Goal: Task Accomplishment & Management: Use online tool/utility

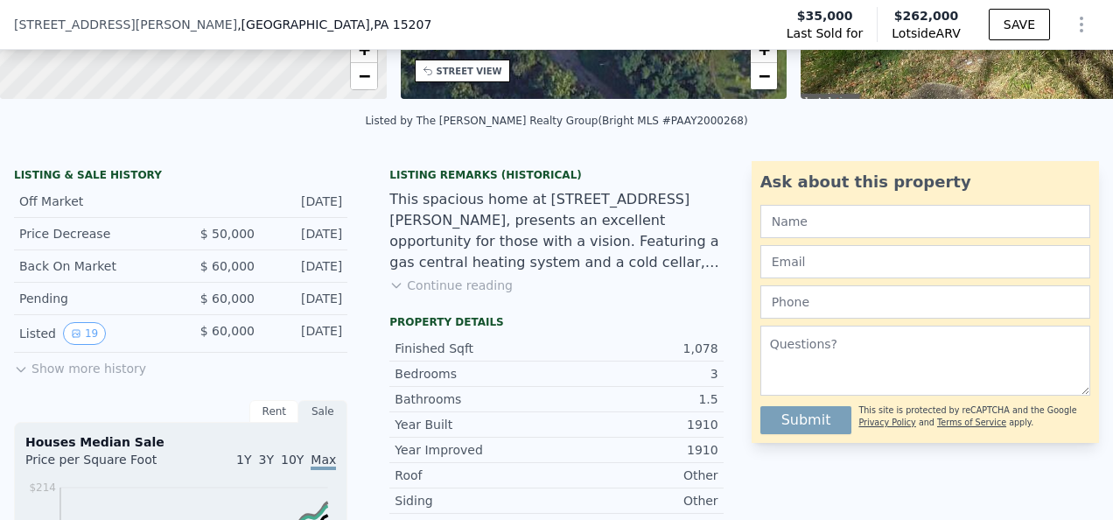
scroll to position [350, 0]
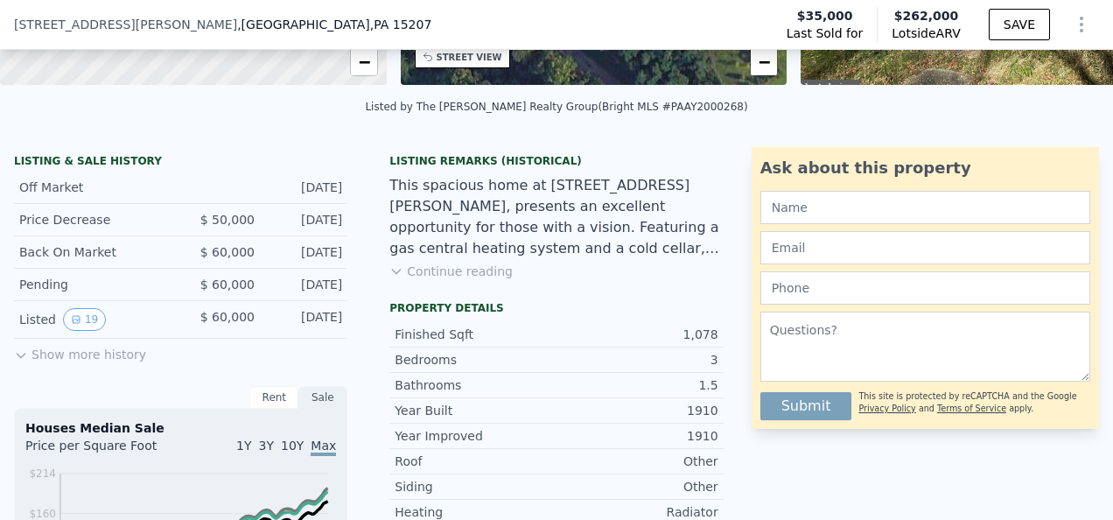
click at [457, 280] on button "Continue reading" at bounding box center [450, 272] width 123 height 18
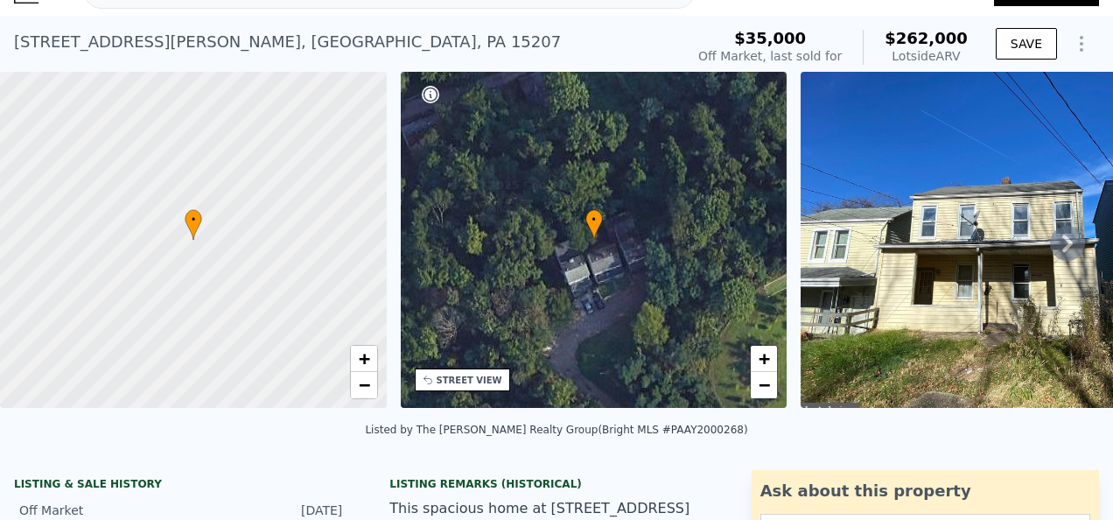
scroll to position [6, 0]
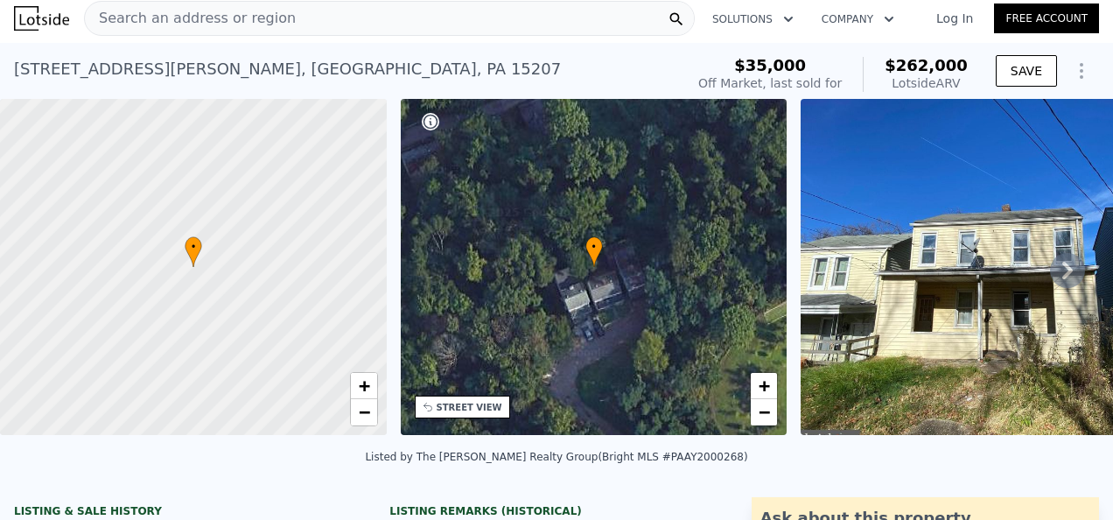
click at [1031, 15] on link "Free Account" at bounding box center [1046, 19] width 105 height 30
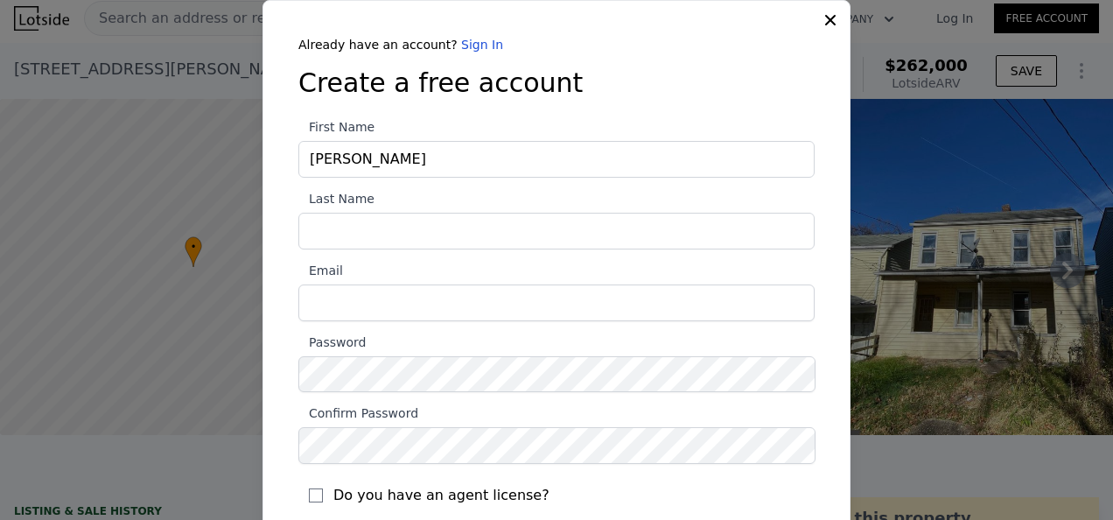
type input "[PERSON_NAME]"
click at [643, 226] on input "Last Name" at bounding box center [556, 231] width 516 height 37
type input "[PERSON_NAME]"
click at [345, 308] on input "Email" at bounding box center [556, 302] width 516 height 37
type input "[EMAIL_ADDRESS][DOMAIN_NAME]"
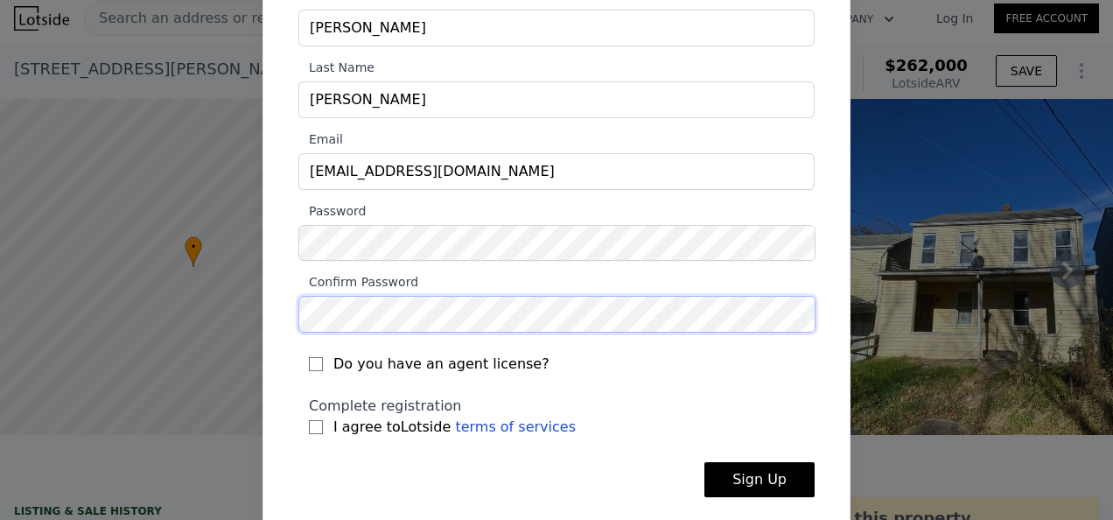
scroll to position [142, 0]
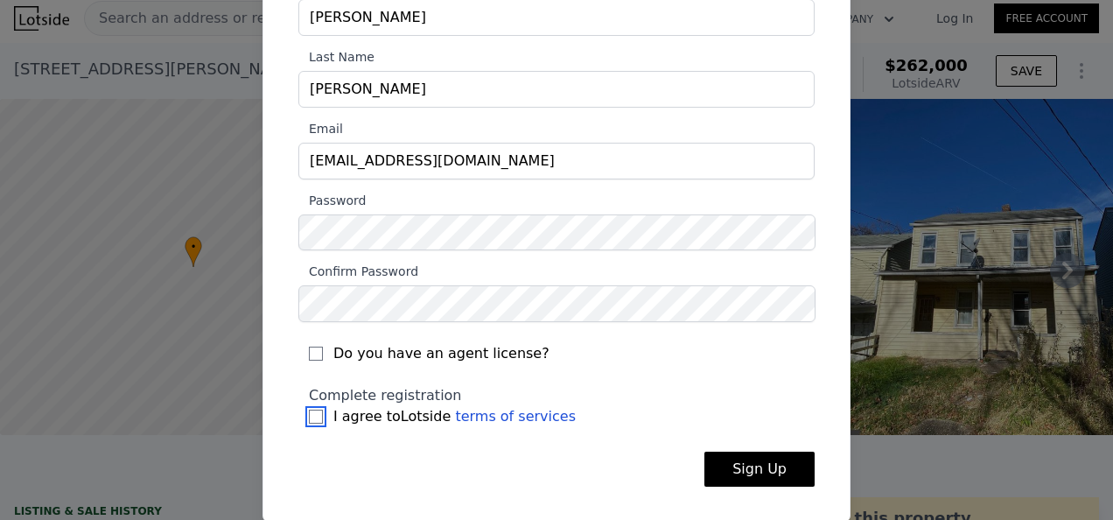
click at [309, 412] on input "I agree to Lotside terms of services" at bounding box center [316, 417] width 14 height 14
checkbox input "true"
click at [312, 350] on input "Do you have an agent license?" at bounding box center [316, 354] width 14 height 14
checkbox input "true"
click at [739, 460] on button "Sign Up" at bounding box center [759, 469] width 110 height 35
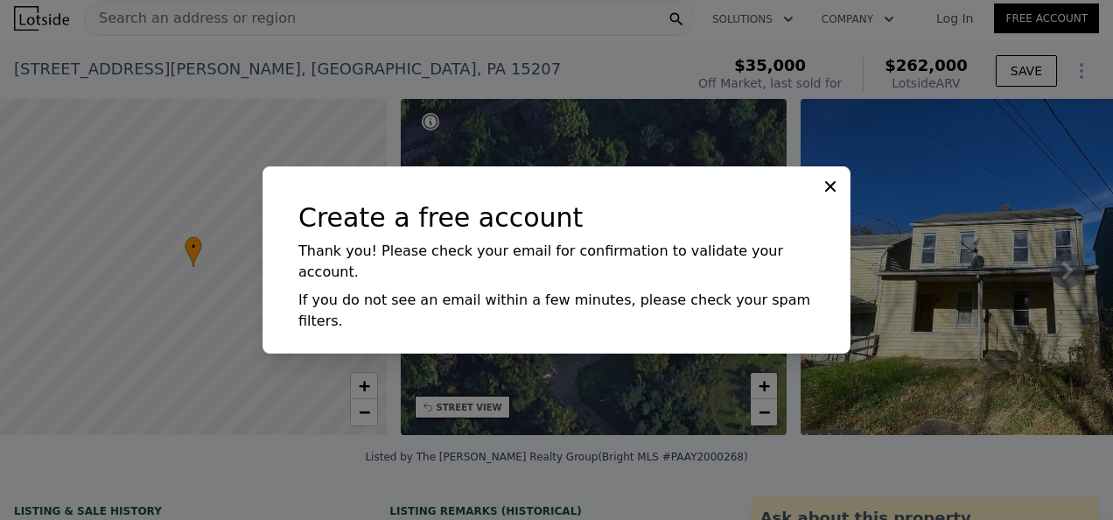
scroll to position [0, 0]
click at [830, 192] on icon at bounding box center [830, 186] width 11 height 11
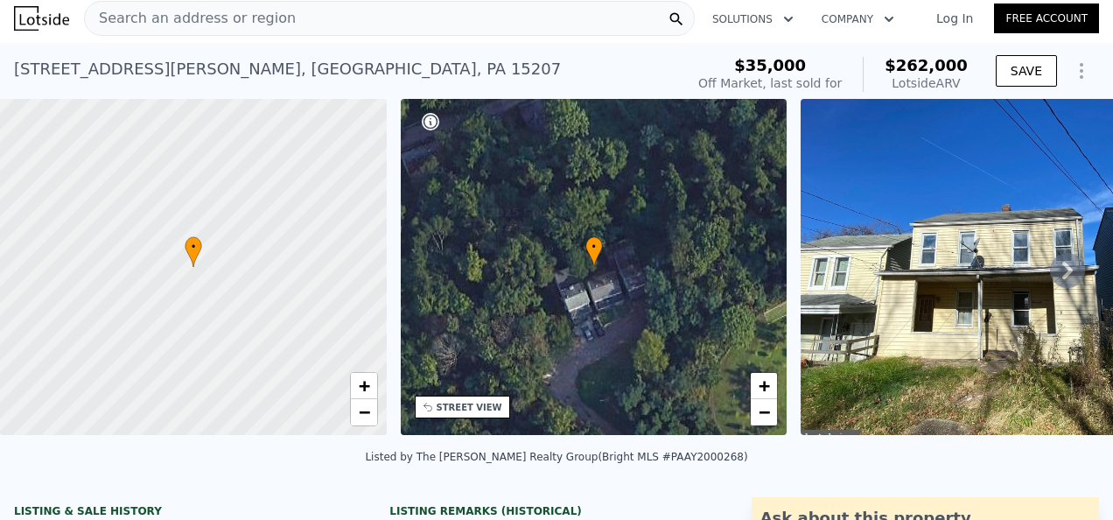
click at [961, 14] on link "Log In" at bounding box center [954, 19] width 79 height 18
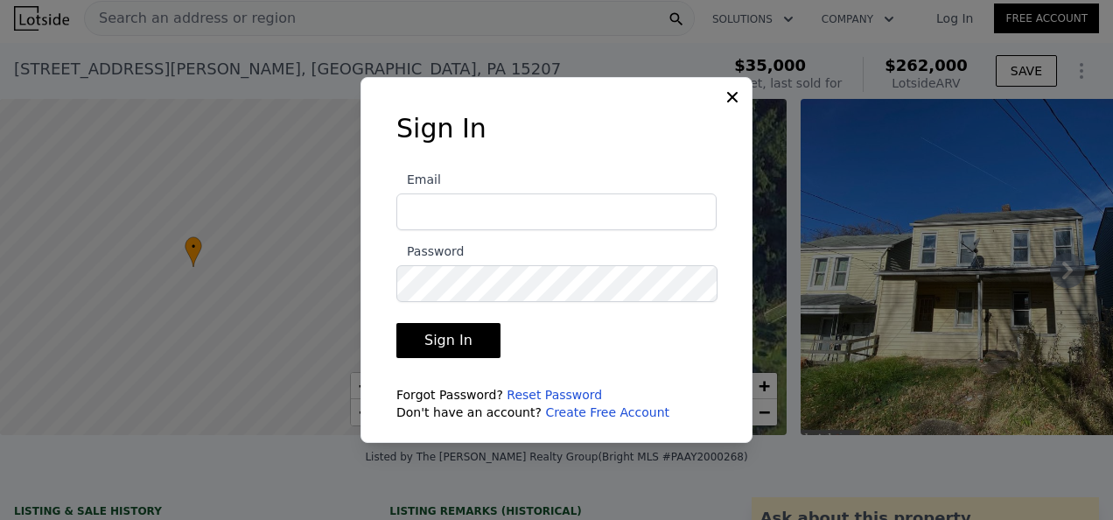
type input "[EMAIL_ADDRESS][DOMAIN_NAME]"
click at [460, 340] on button "Sign In" at bounding box center [448, 340] width 104 height 35
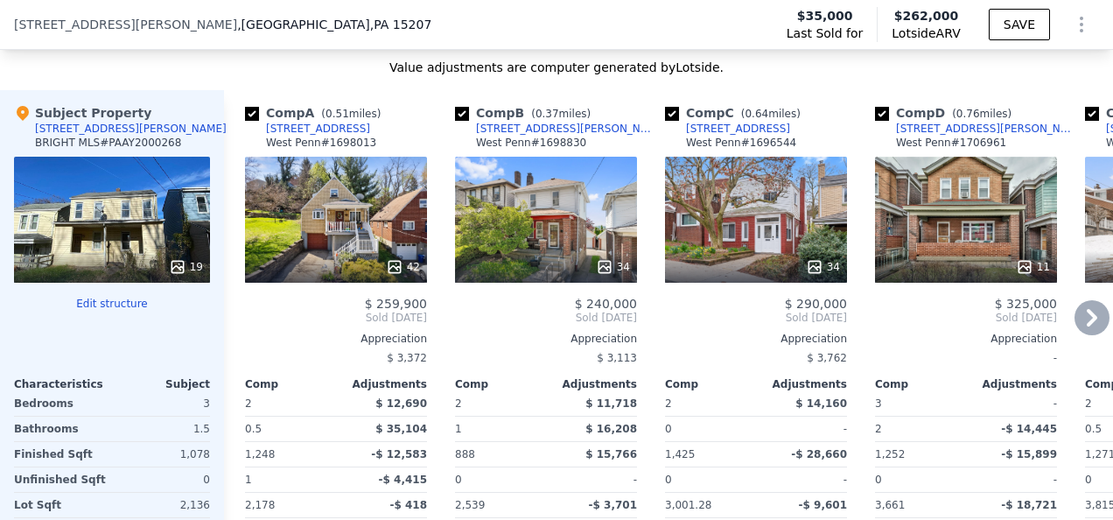
scroll to position [2006, 0]
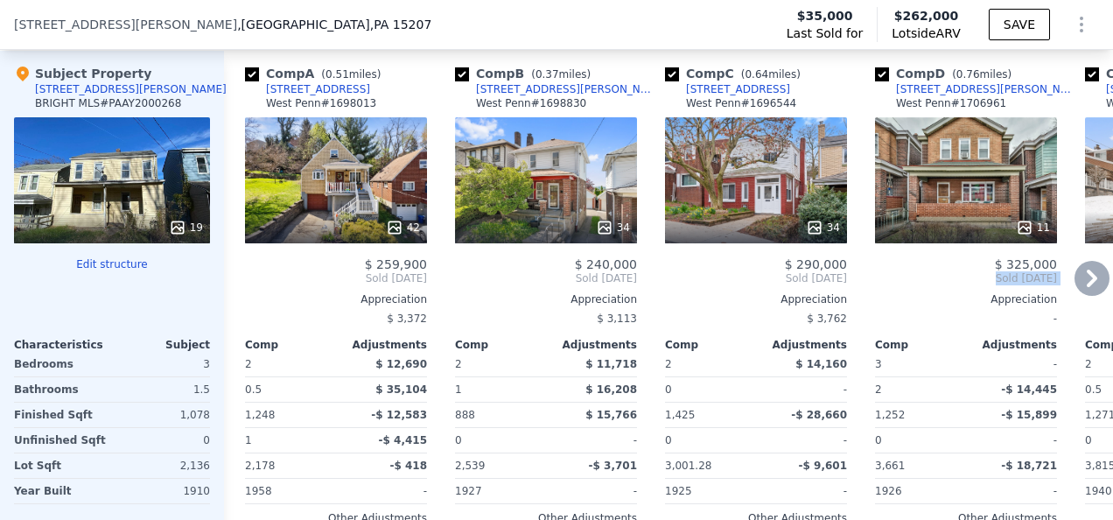
drag, startPoint x: 963, startPoint y: 286, endPoint x: 967, endPoint y: 301, distance: 15.3
click at [967, 301] on div "$ 325,000 Sold [DATE] Appreciation - Comp Adjustments 3 - 2 -$ 14,445 1,252 -$ …" at bounding box center [966, 415] width 182 height 317
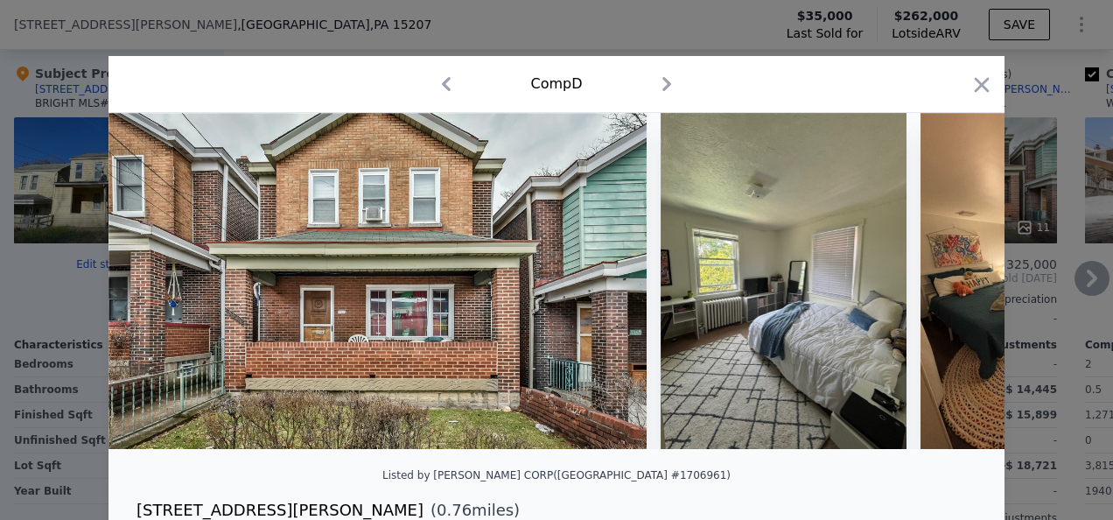
click at [975, 88] on icon "button" at bounding box center [982, 85] width 25 height 25
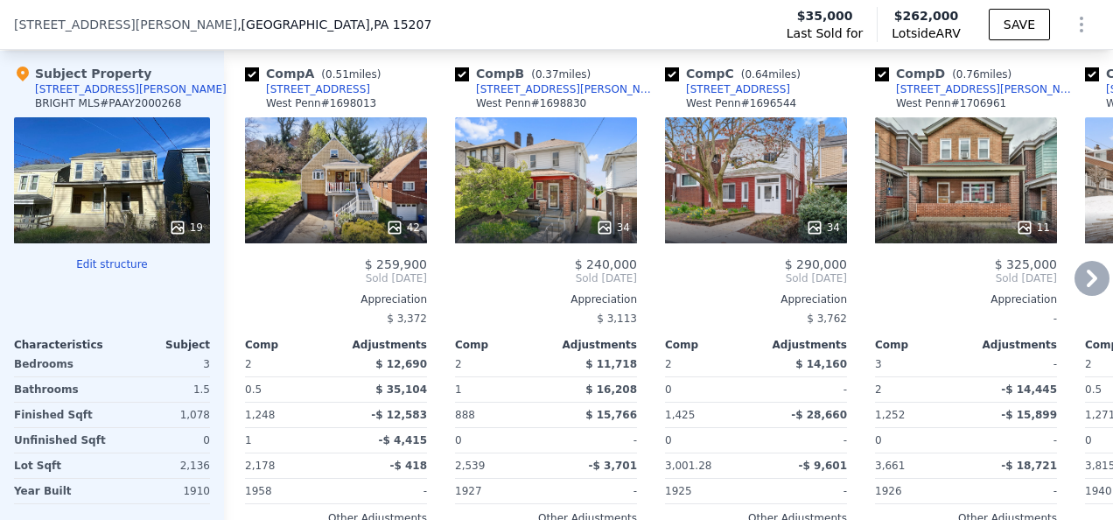
click at [1082, 280] on icon at bounding box center [1092, 278] width 35 height 35
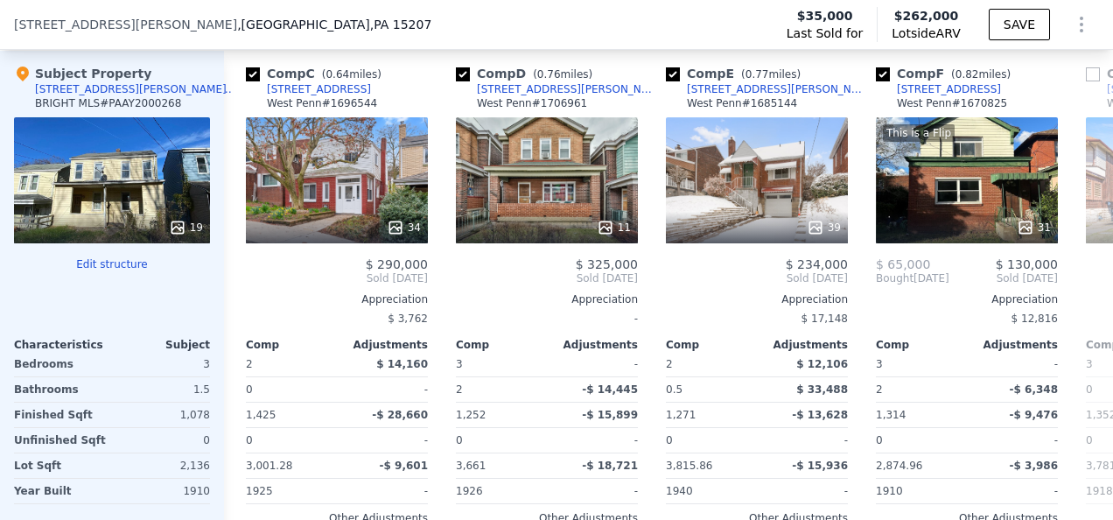
scroll to position [0, 420]
click at [923, 183] on div "This is a Flip 31" at bounding box center [966, 180] width 182 height 126
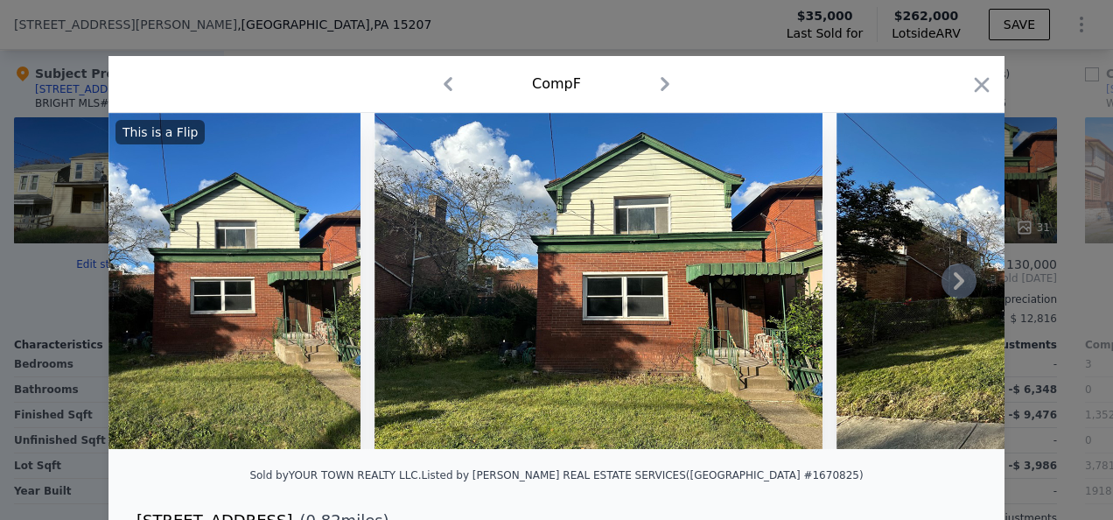
click at [956, 285] on icon at bounding box center [959, 281] width 11 height 18
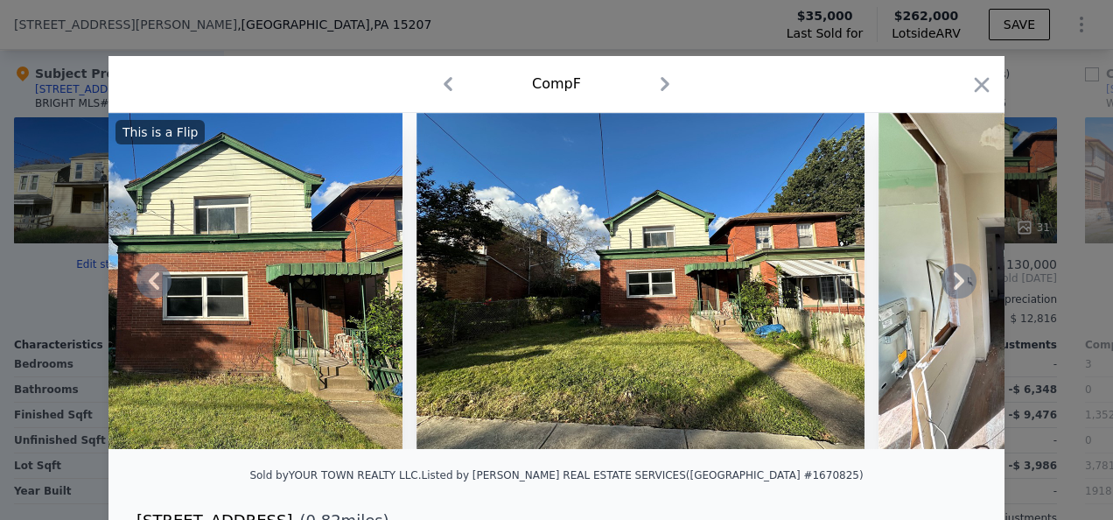
click at [956, 285] on icon at bounding box center [959, 281] width 11 height 18
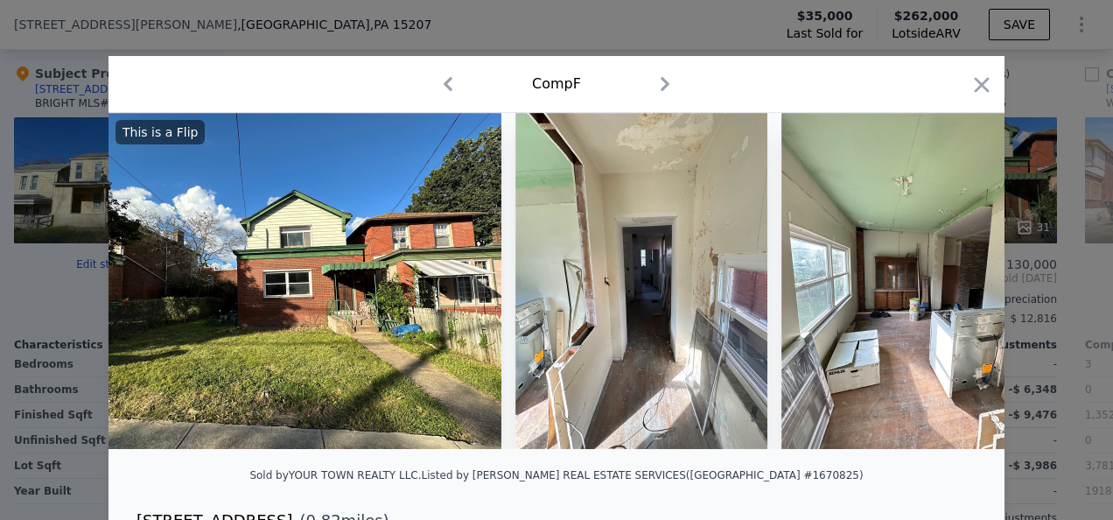
scroll to position [0, 840]
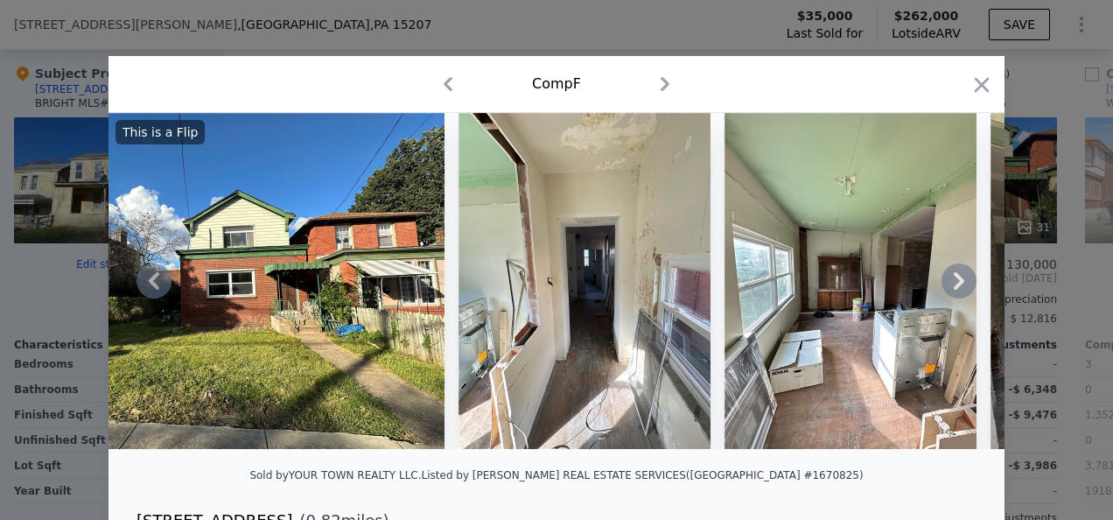
click at [956, 285] on icon at bounding box center [959, 281] width 11 height 18
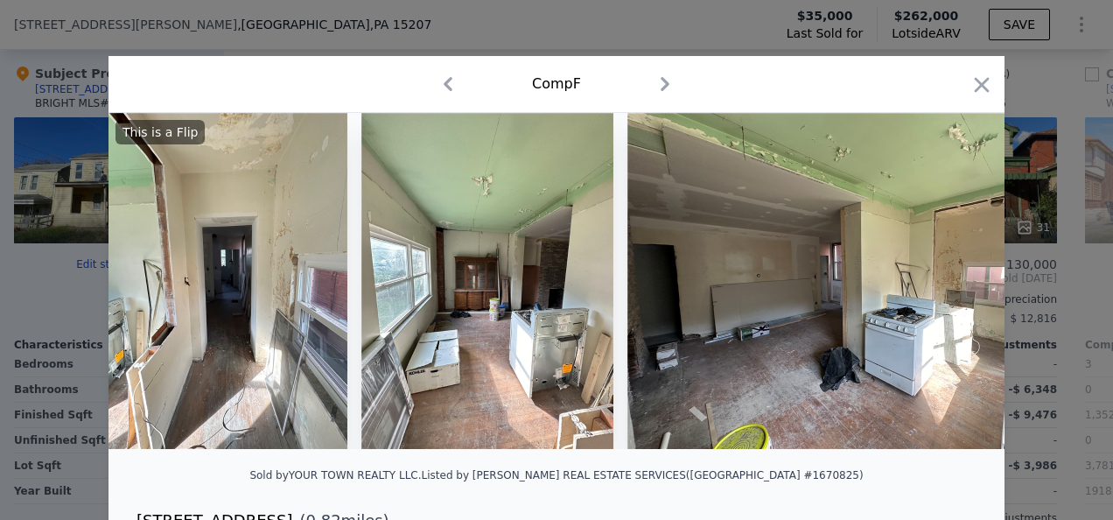
scroll to position [0, 1260]
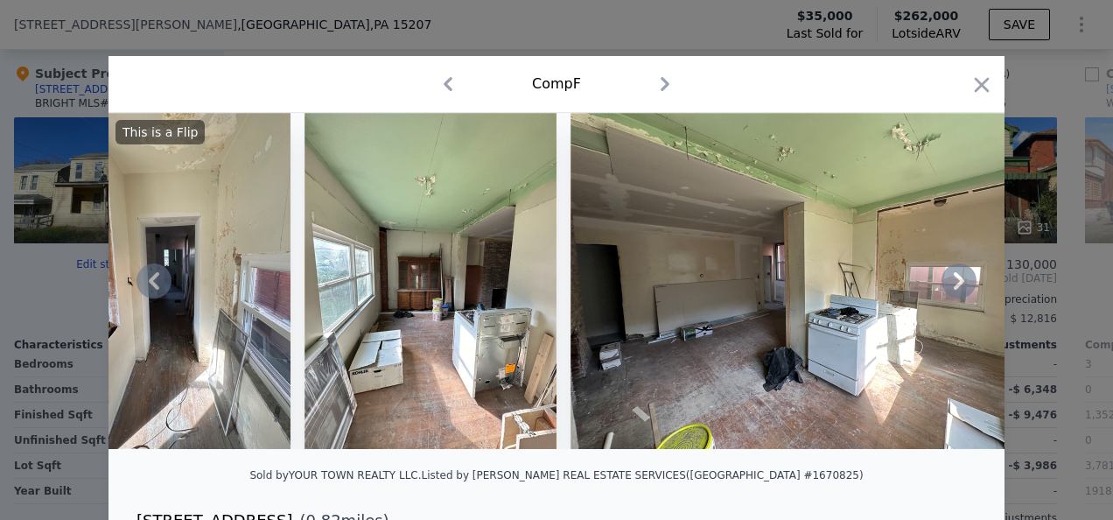
click at [956, 285] on icon at bounding box center [959, 281] width 11 height 18
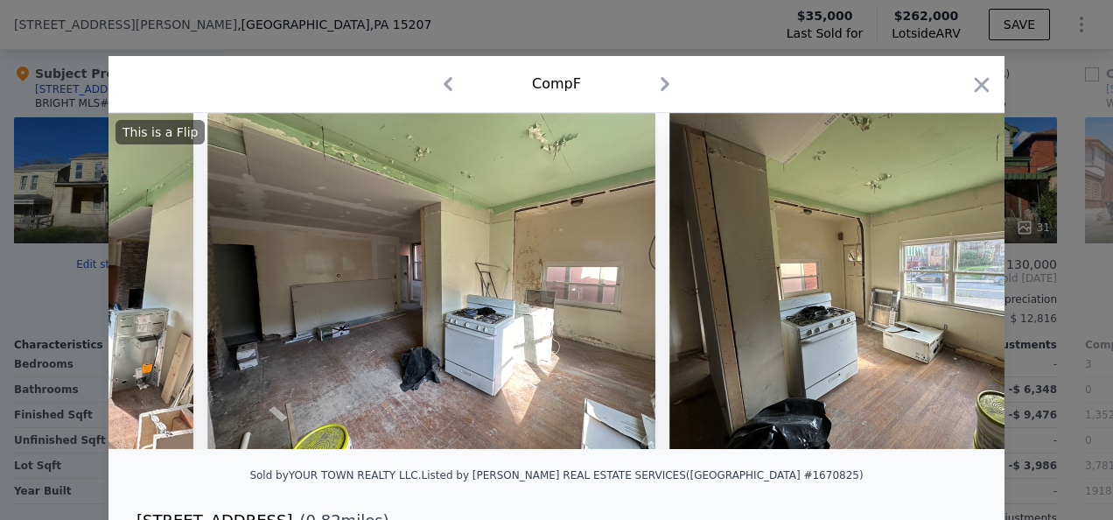
scroll to position [0, 1680]
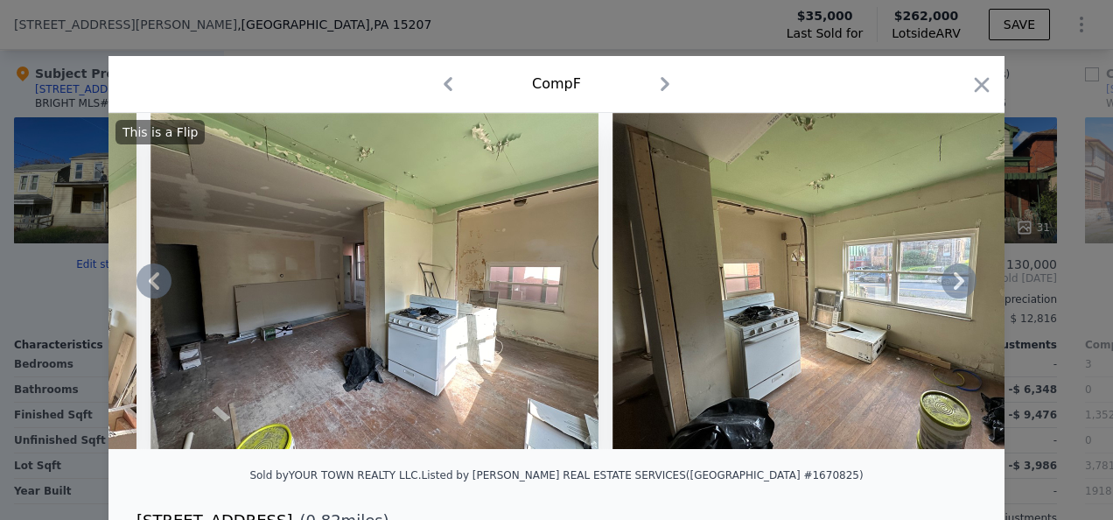
click at [956, 285] on icon at bounding box center [959, 281] width 11 height 18
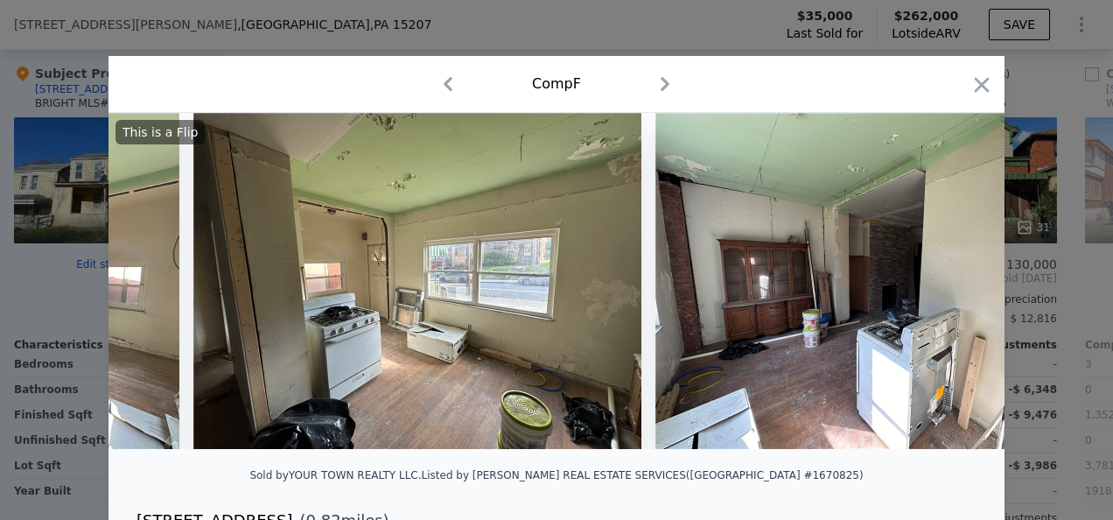
scroll to position [0, 2100]
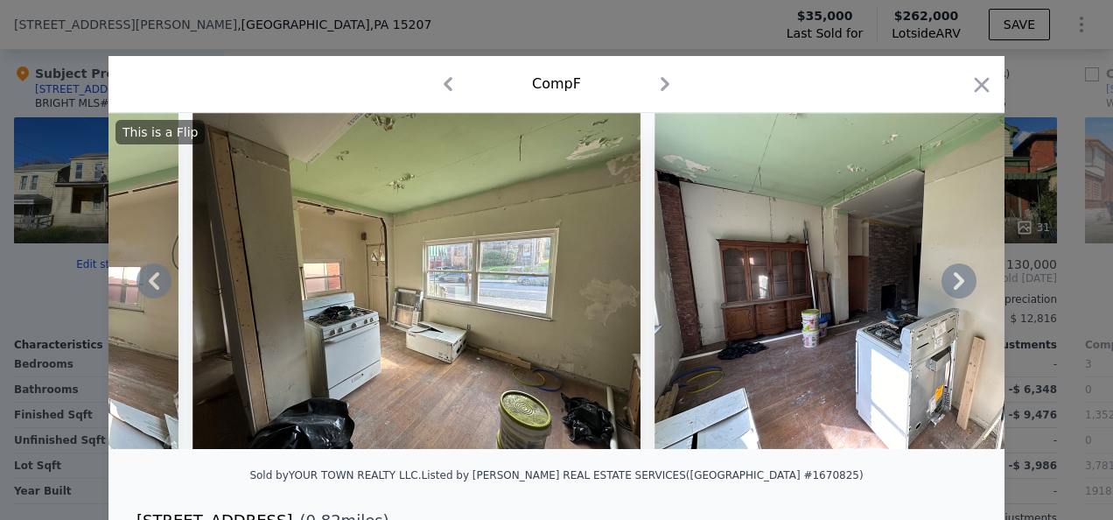
click at [956, 285] on icon at bounding box center [959, 281] width 11 height 18
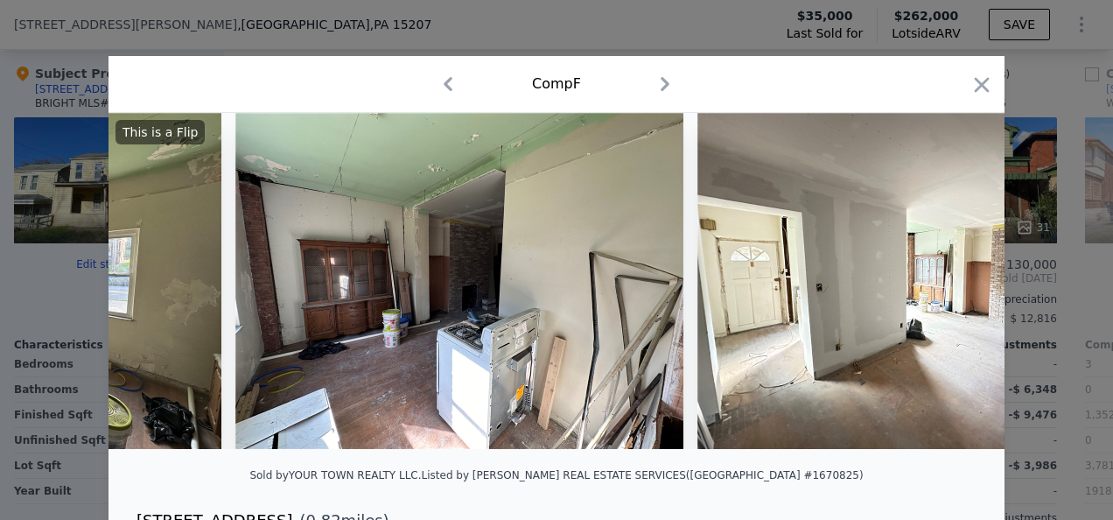
scroll to position [0, 2520]
click at [956, 285] on icon at bounding box center [959, 281] width 11 height 18
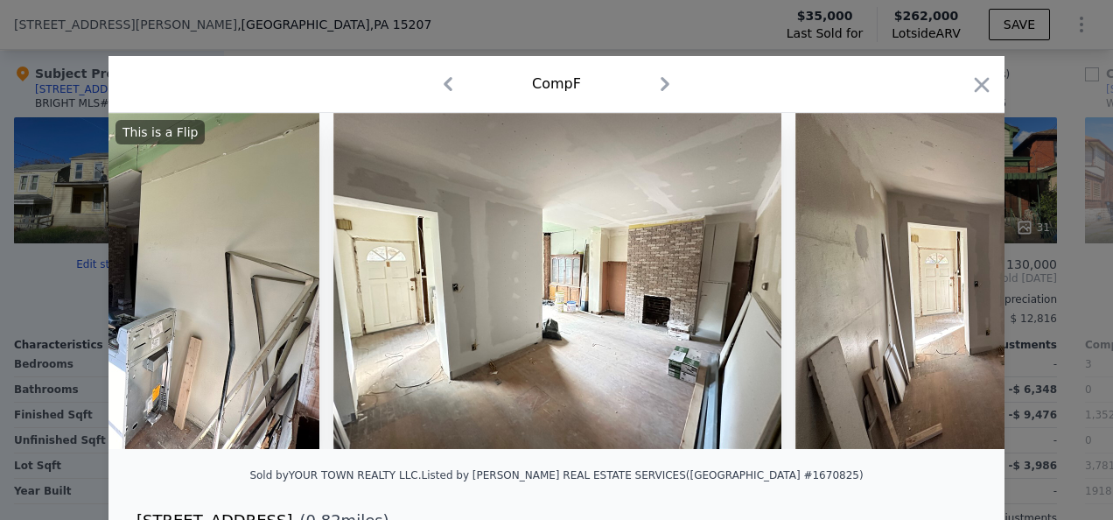
scroll to position [0, 2940]
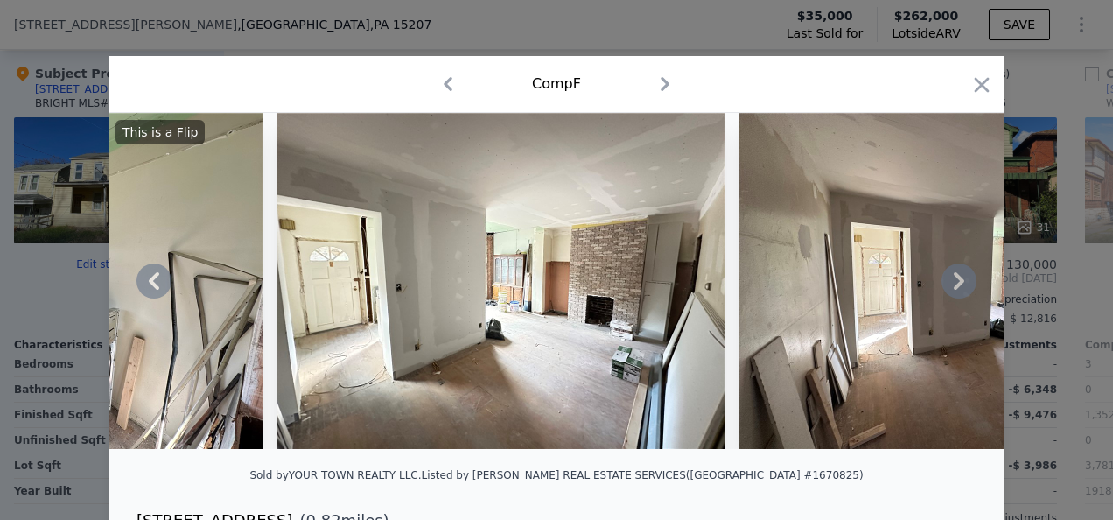
click at [956, 285] on icon at bounding box center [959, 281] width 11 height 18
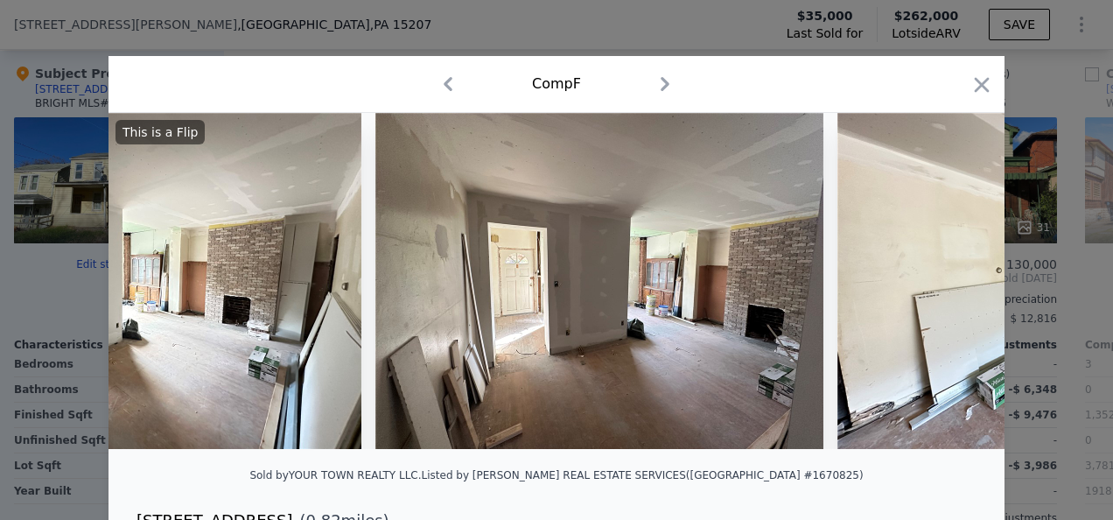
scroll to position [0, 3360]
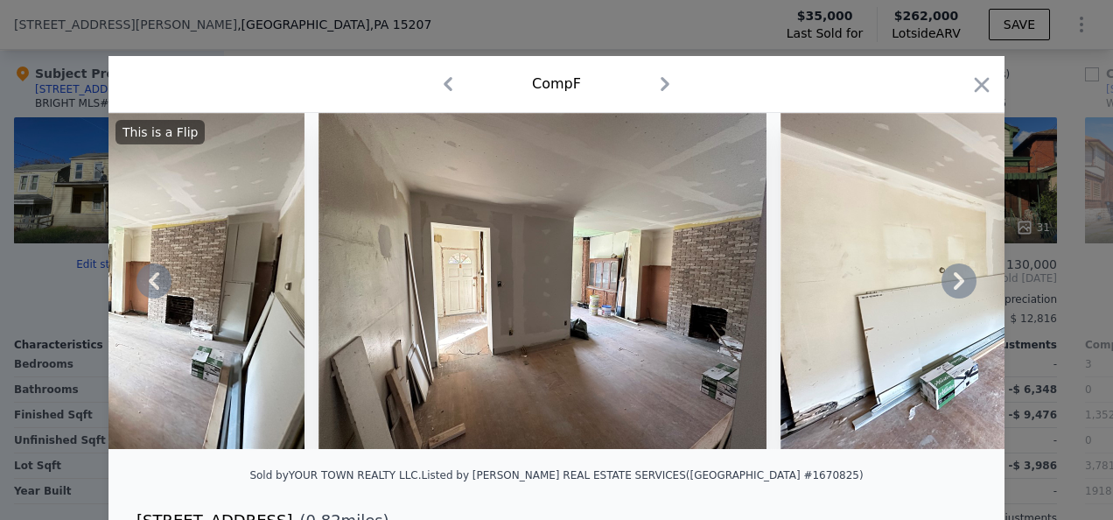
click at [956, 285] on icon at bounding box center [959, 281] width 11 height 18
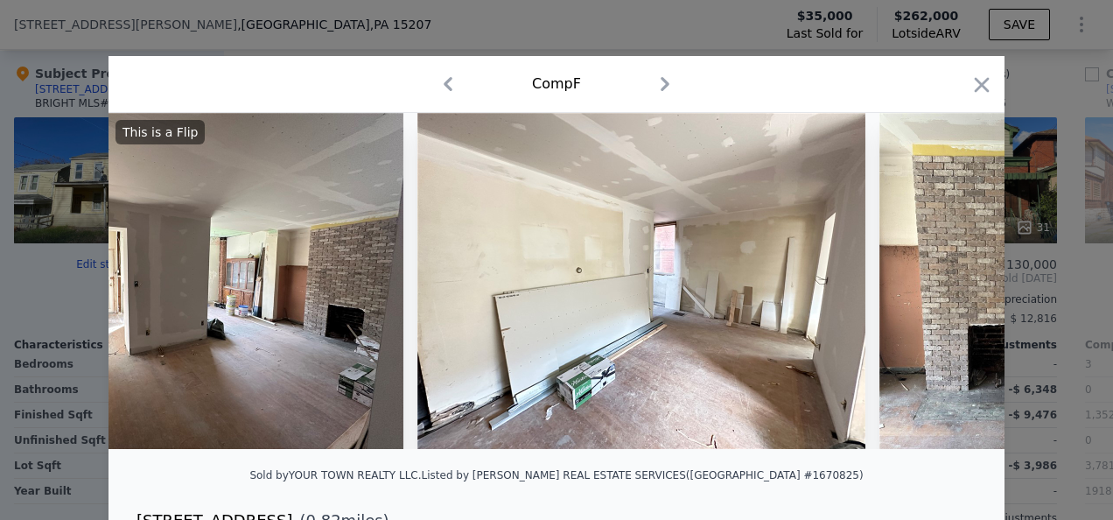
scroll to position [0, 3780]
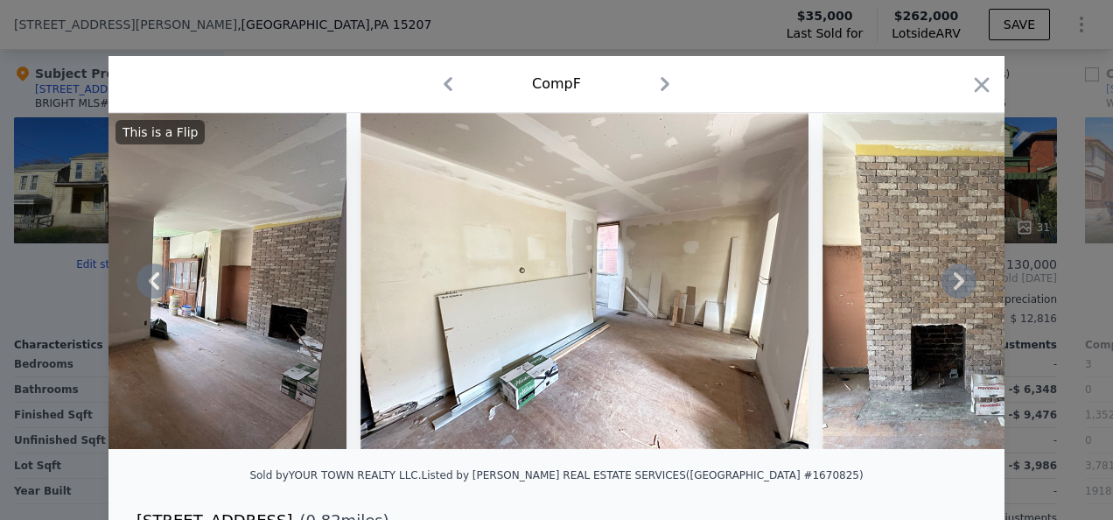
click at [956, 285] on icon at bounding box center [959, 281] width 11 height 18
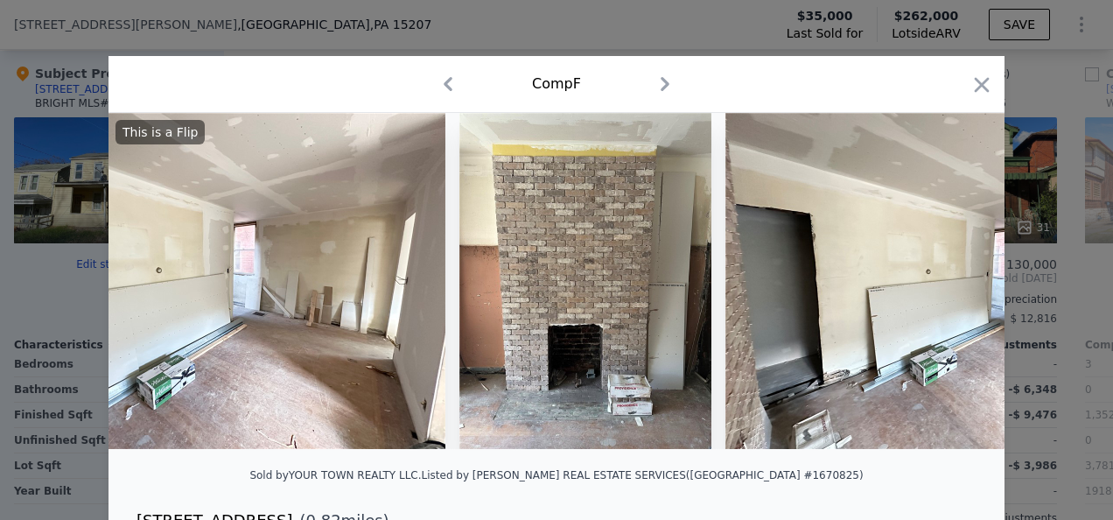
scroll to position [0, 4201]
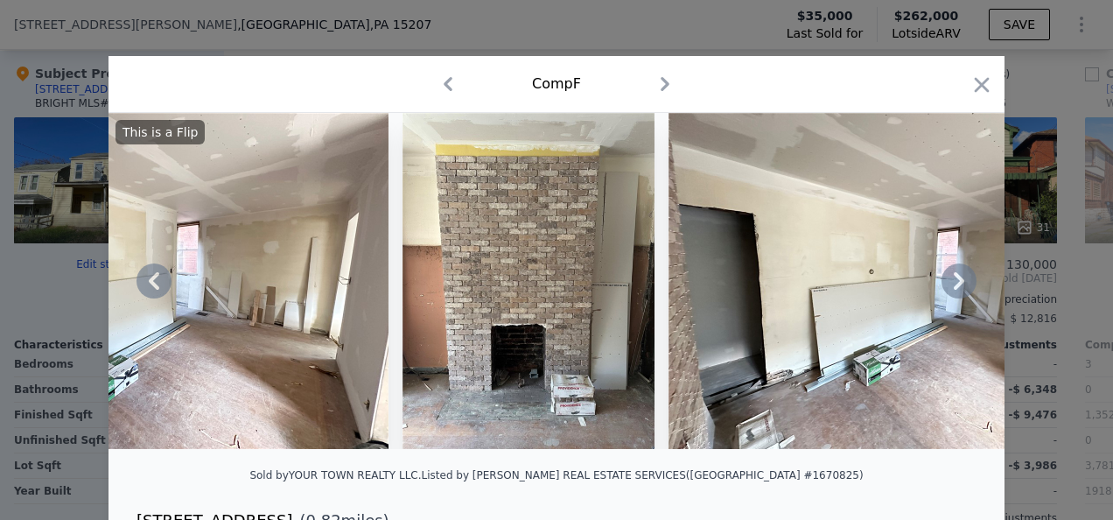
click at [956, 285] on icon at bounding box center [959, 281] width 11 height 18
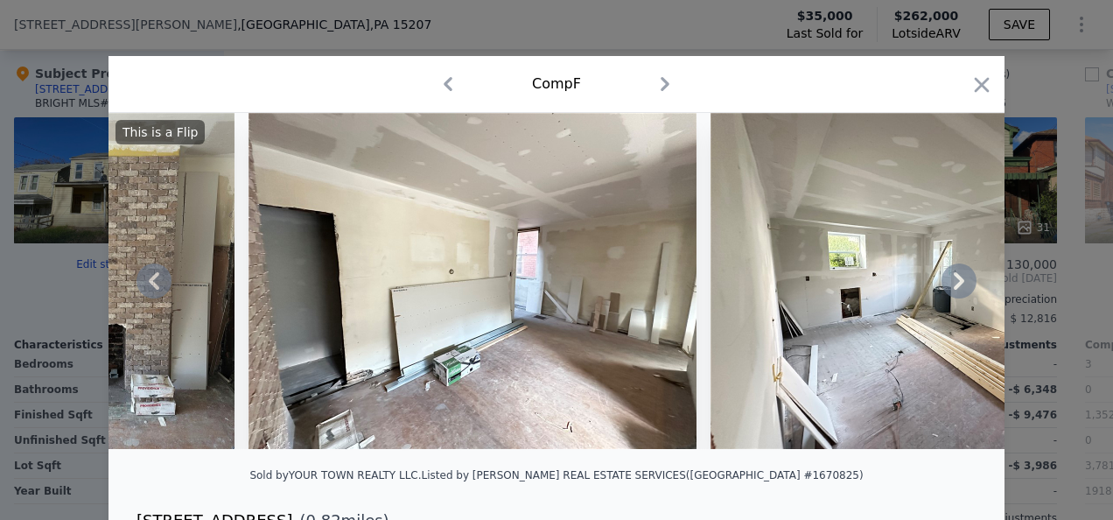
click at [956, 285] on icon at bounding box center [959, 281] width 11 height 18
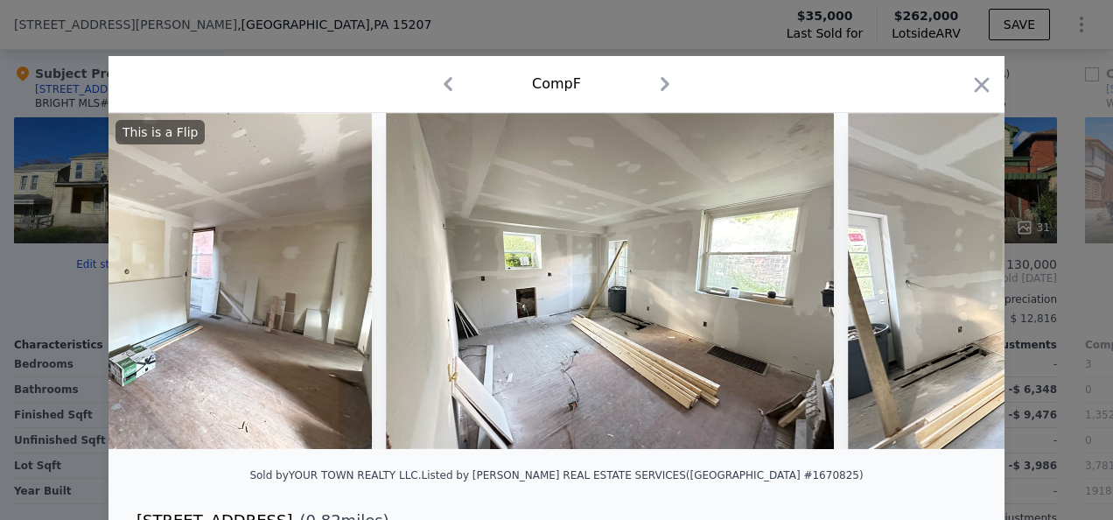
scroll to position [0, 5041]
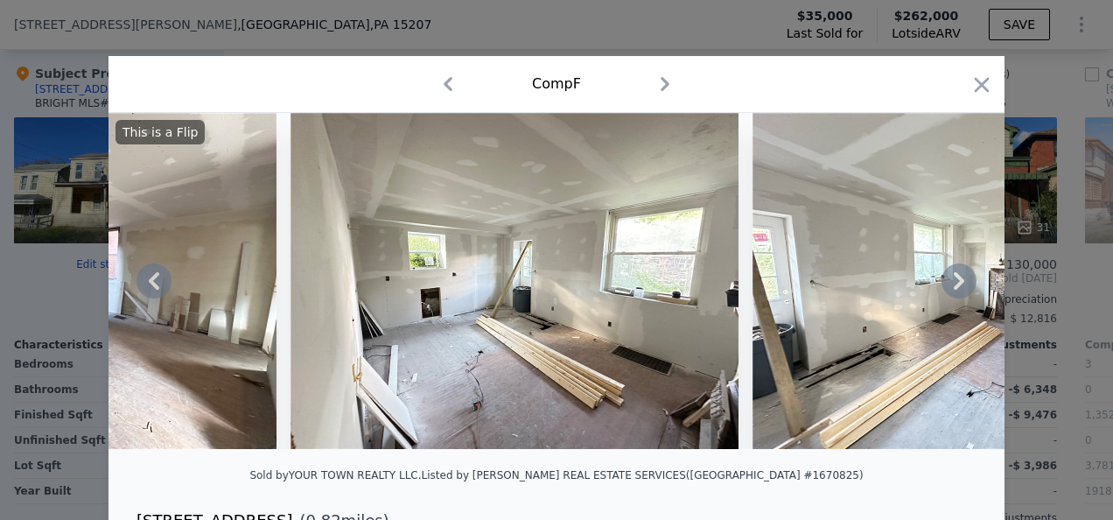
click at [956, 285] on icon at bounding box center [959, 281] width 11 height 18
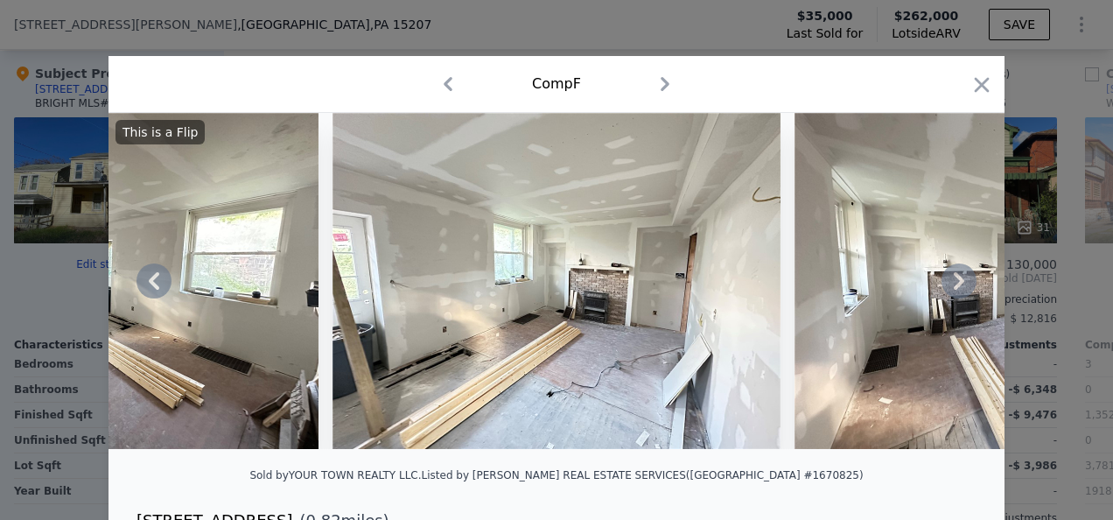
click at [956, 285] on icon at bounding box center [959, 281] width 11 height 18
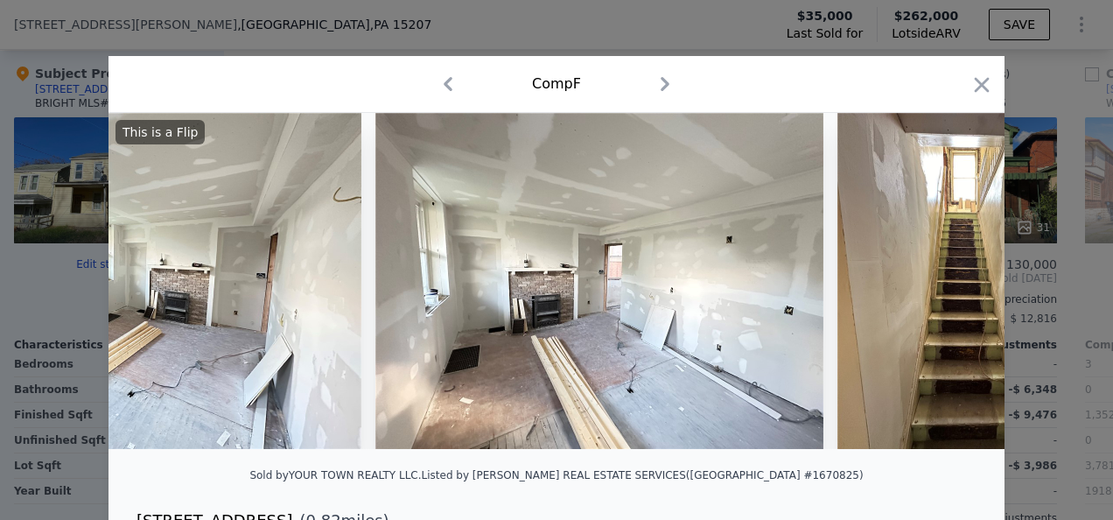
scroll to position [0, 5881]
click at [956, 285] on div "This is a Flip" at bounding box center [557, 281] width 896 height 336
click at [956, 285] on icon at bounding box center [959, 281] width 11 height 18
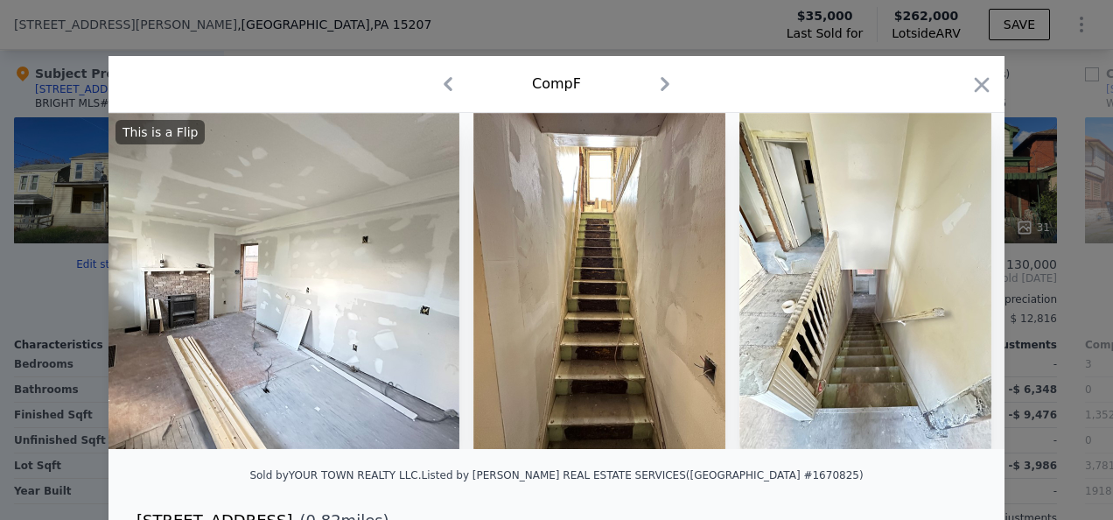
scroll to position [0, 6301]
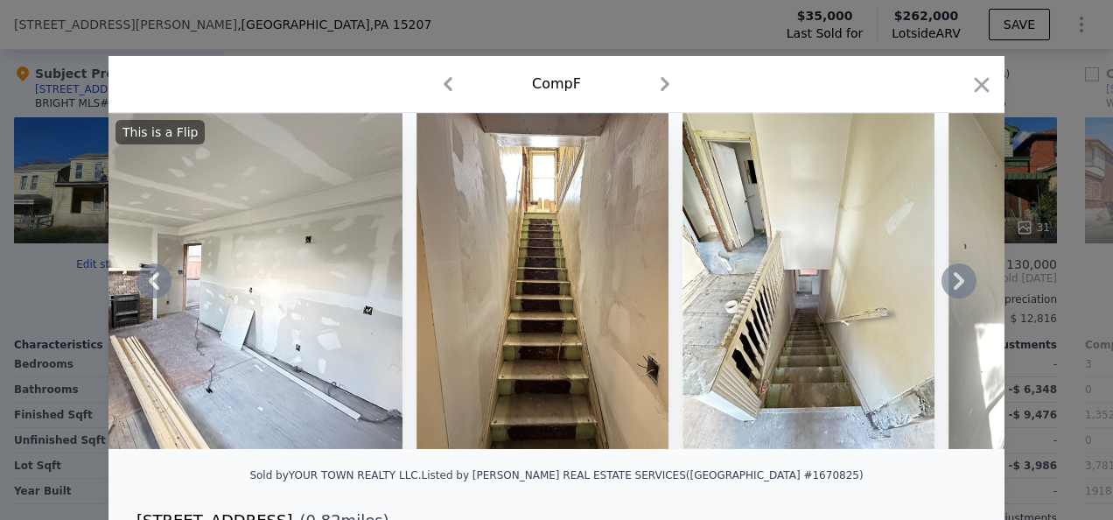
click at [956, 285] on icon at bounding box center [959, 281] width 11 height 18
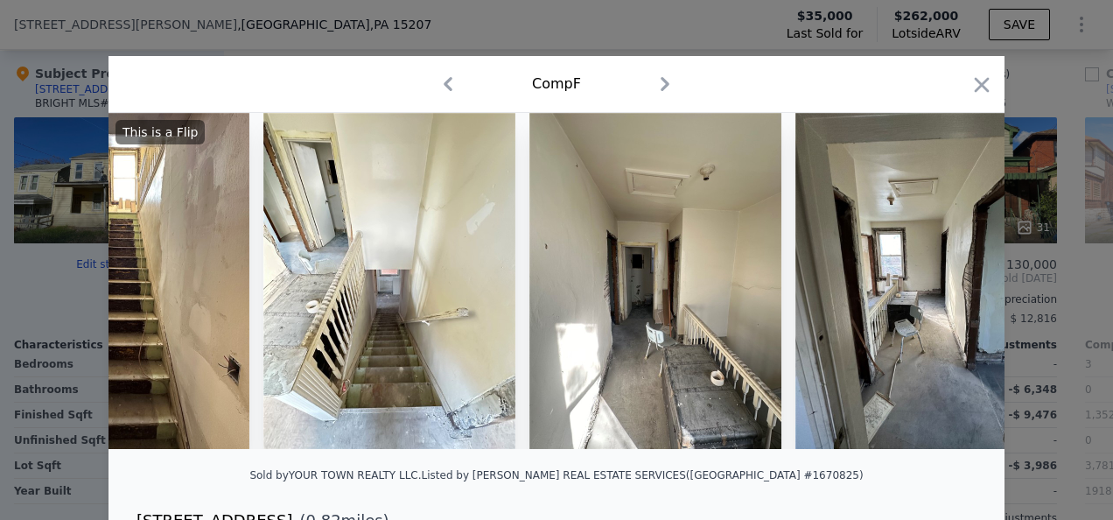
scroll to position [0, 6721]
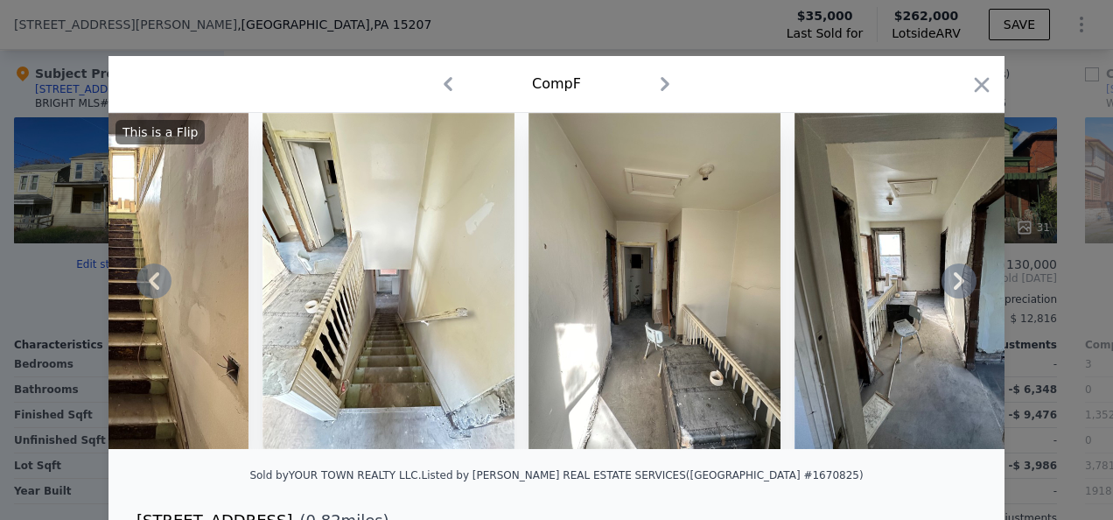
click at [956, 285] on icon at bounding box center [959, 281] width 11 height 18
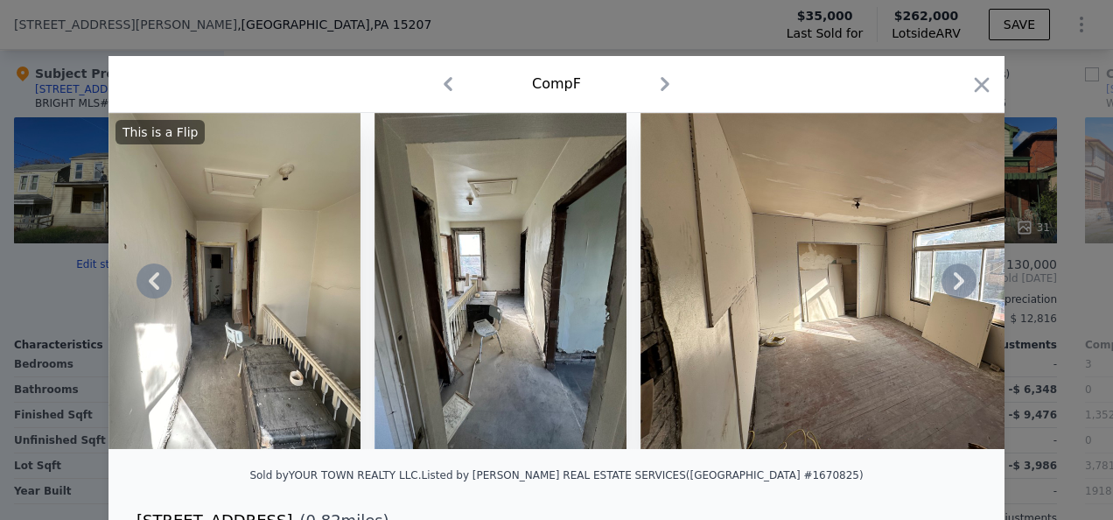
click at [956, 285] on icon at bounding box center [959, 281] width 11 height 18
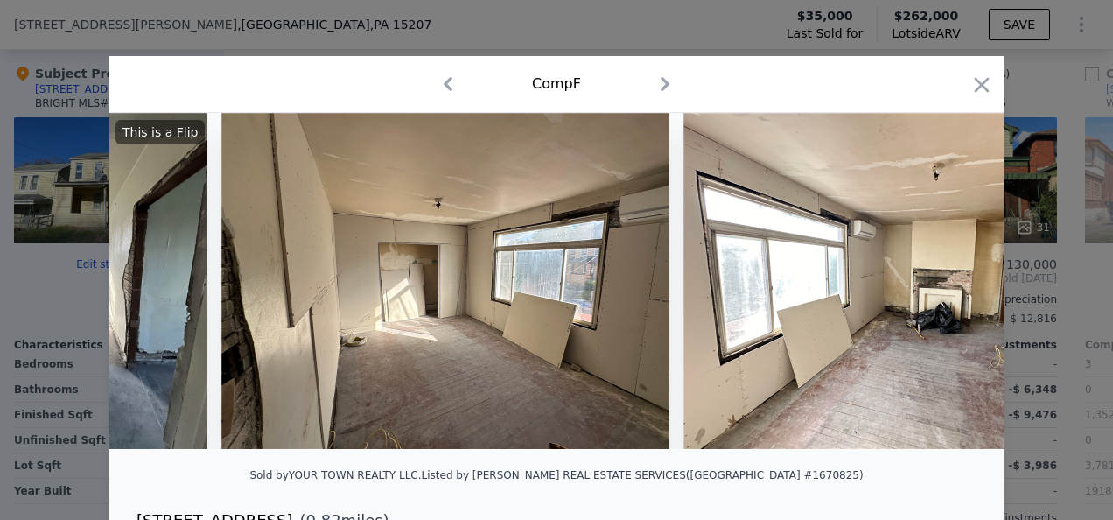
scroll to position [0, 7561]
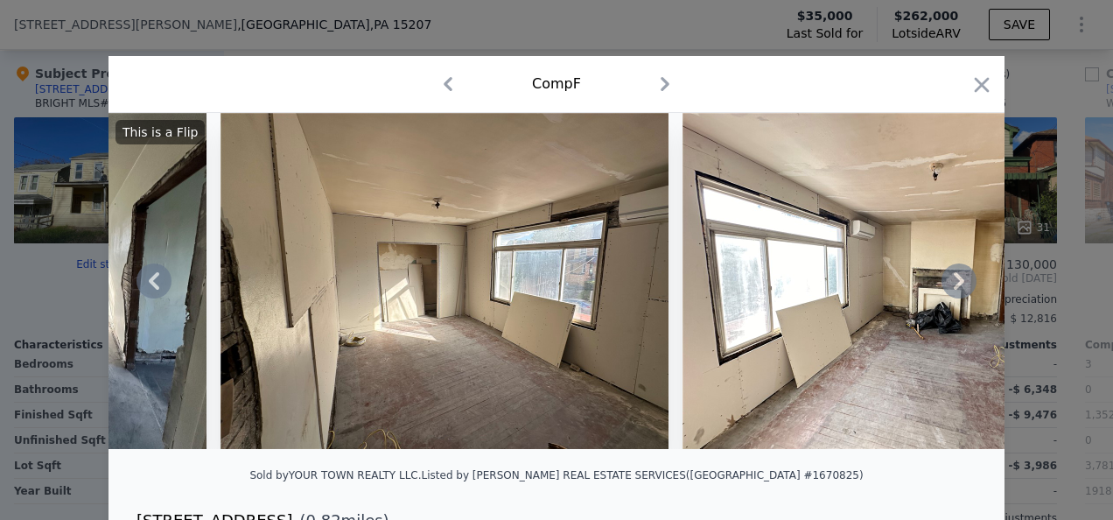
click at [956, 285] on icon at bounding box center [959, 281] width 11 height 18
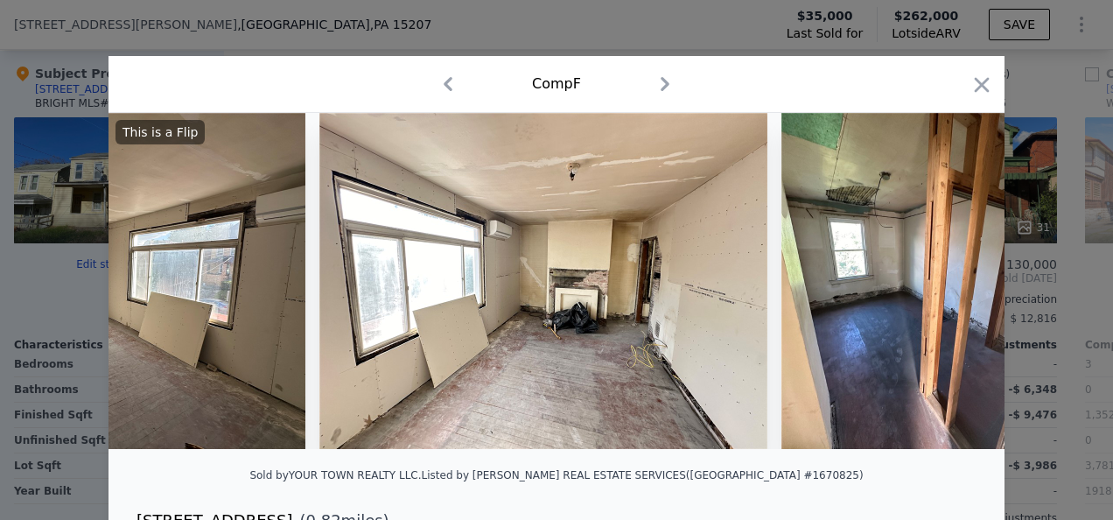
scroll to position [0, 7981]
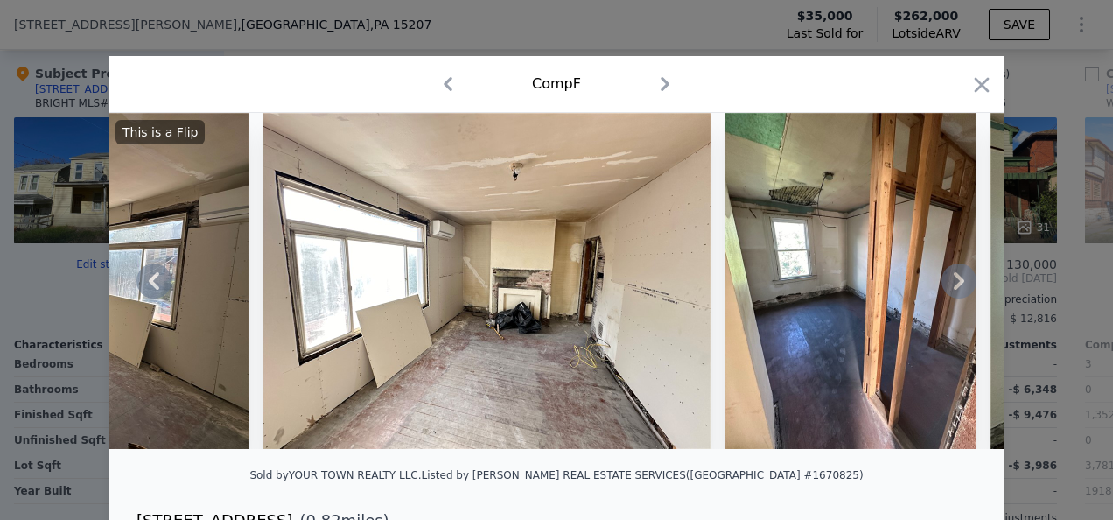
click at [956, 285] on icon at bounding box center [959, 281] width 11 height 18
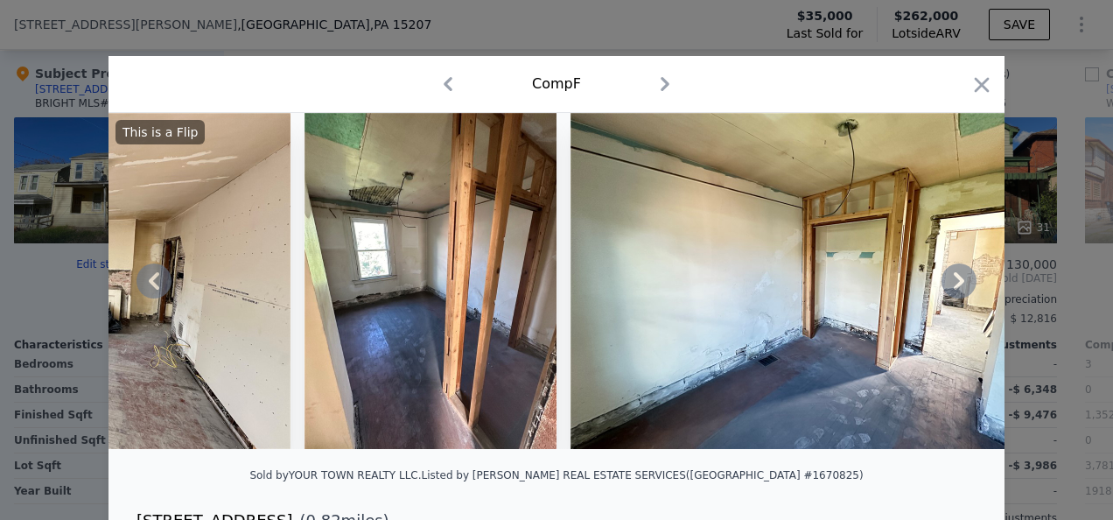
click at [956, 285] on icon at bounding box center [959, 281] width 11 height 18
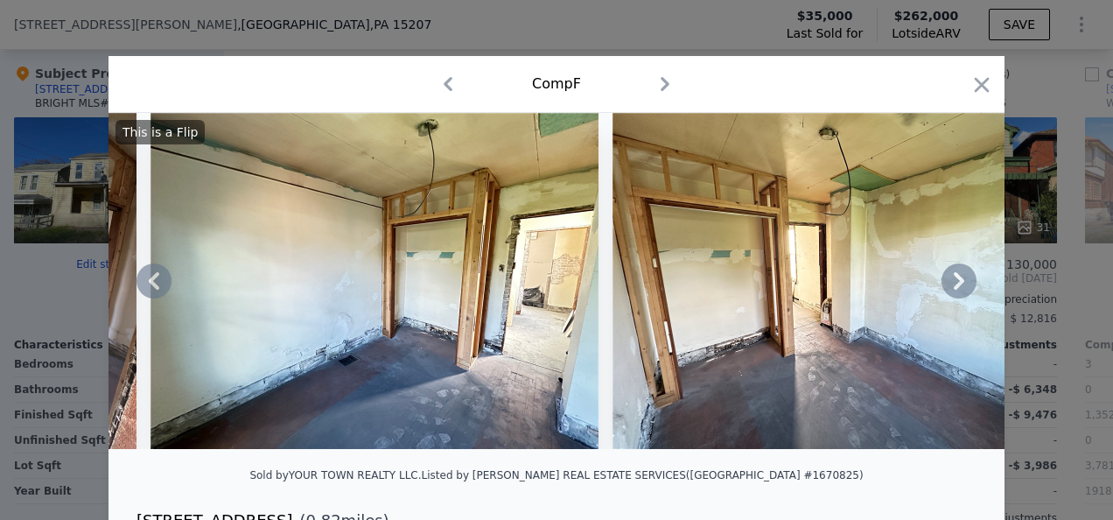
click at [956, 285] on icon at bounding box center [959, 281] width 11 height 18
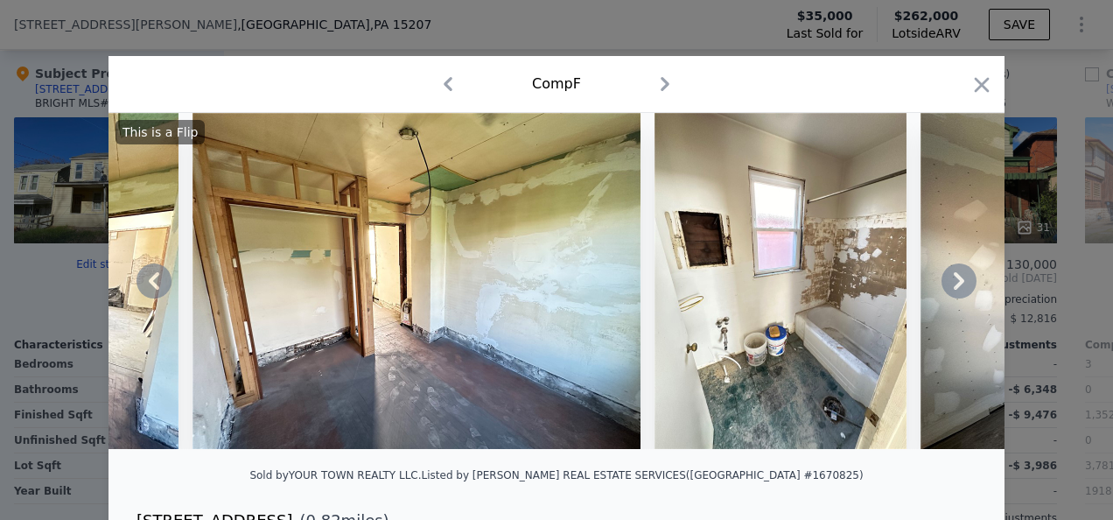
click at [956, 285] on icon at bounding box center [959, 281] width 11 height 18
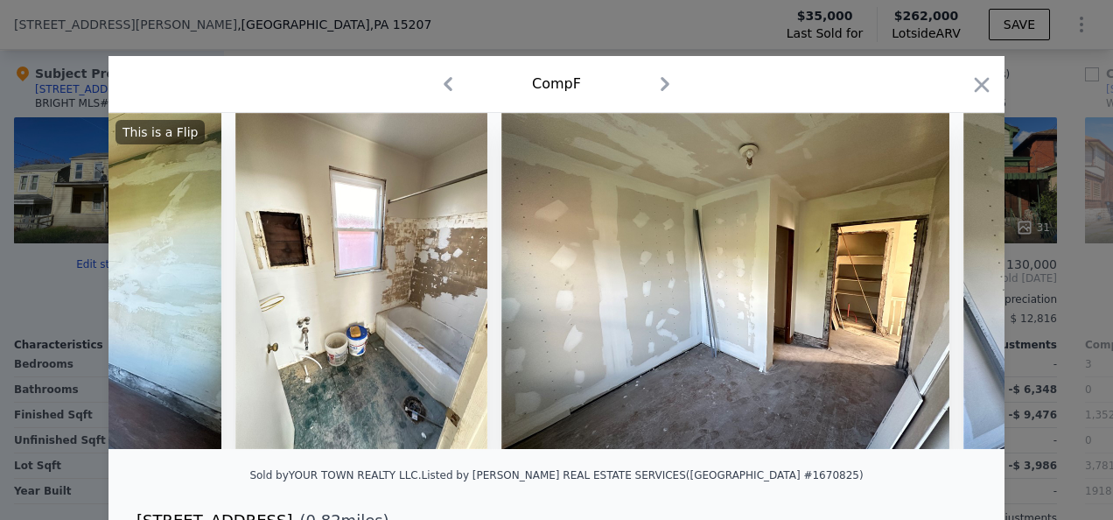
scroll to position [0, 9661]
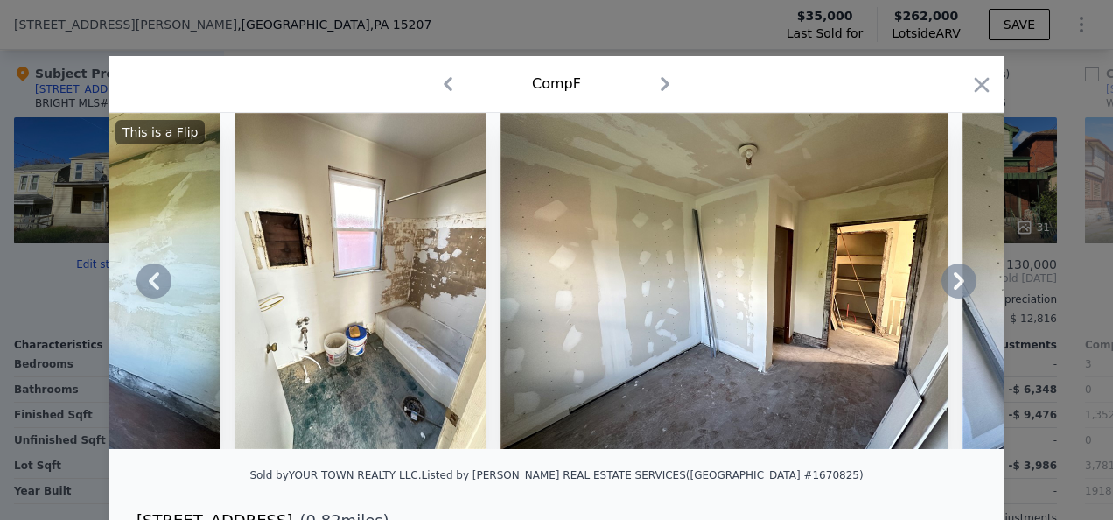
click at [956, 285] on icon at bounding box center [959, 281] width 11 height 18
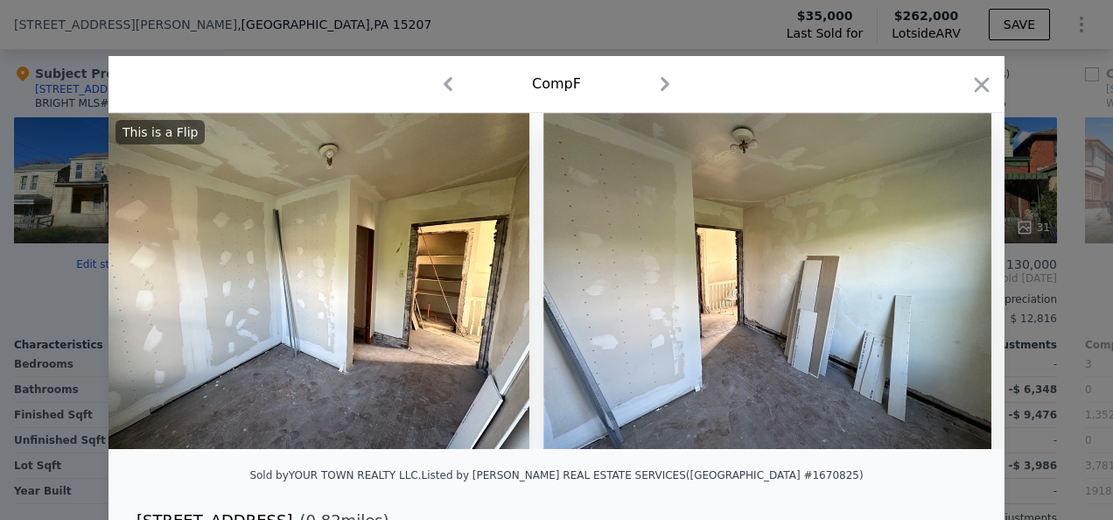
scroll to position [0, 10081]
click at [956, 285] on div "This is a Flip" at bounding box center [557, 281] width 896 height 336
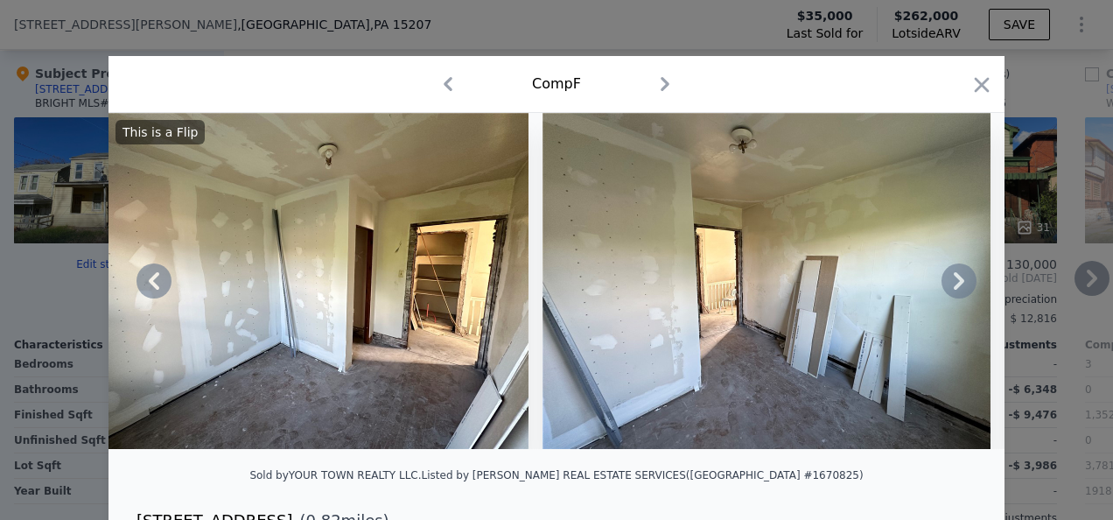
drag, startPoint x: 966, startPoint y: 79, endPoint x: 954, endPoint y: 180, distance: 102.2
click at [970, 79] on icon "button" at bounding box center [982, 85] width 25 height 25
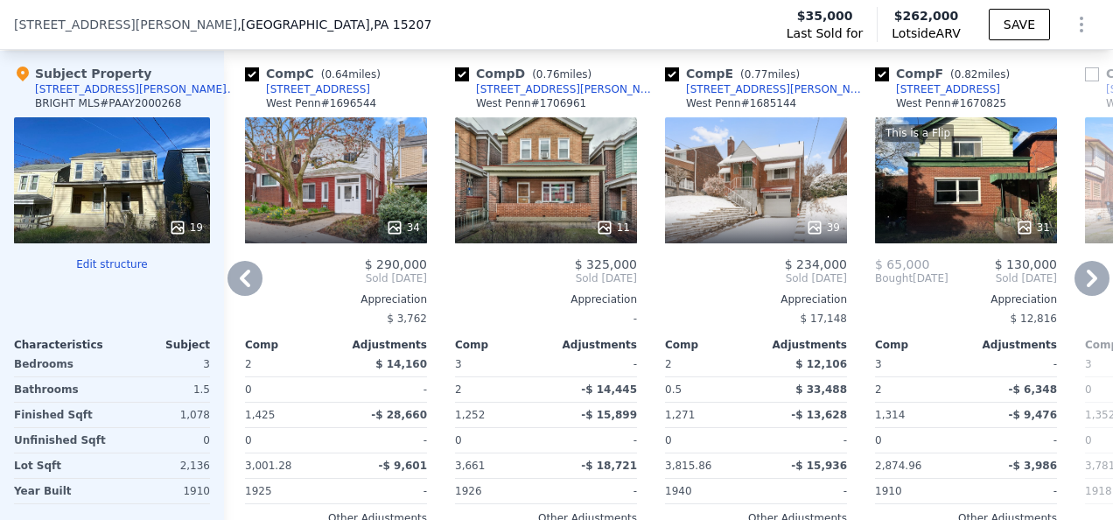
click at [1087, 286] on icon at bounding box center [1092, 279] width 11 height 18
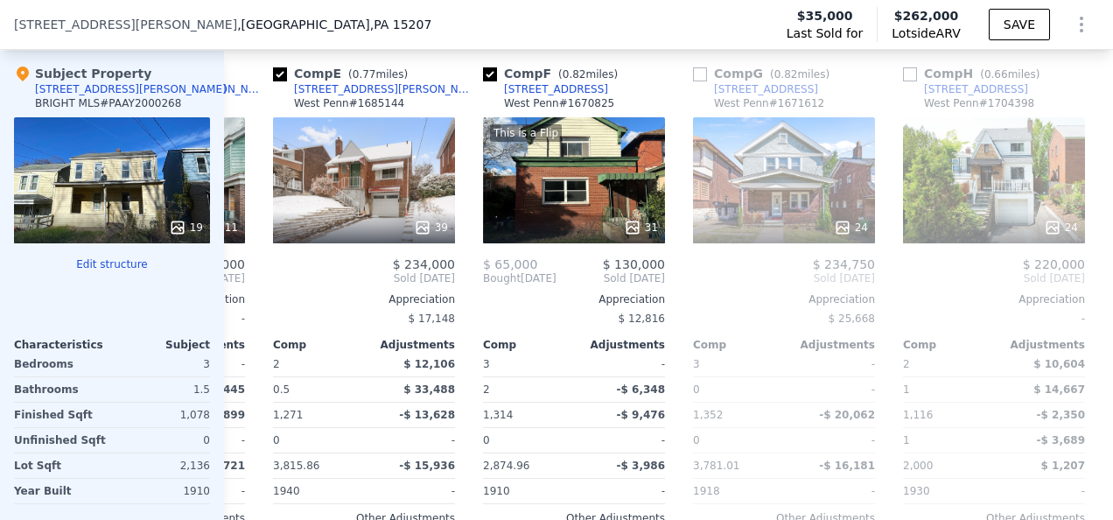
scroll to position [0, 840]
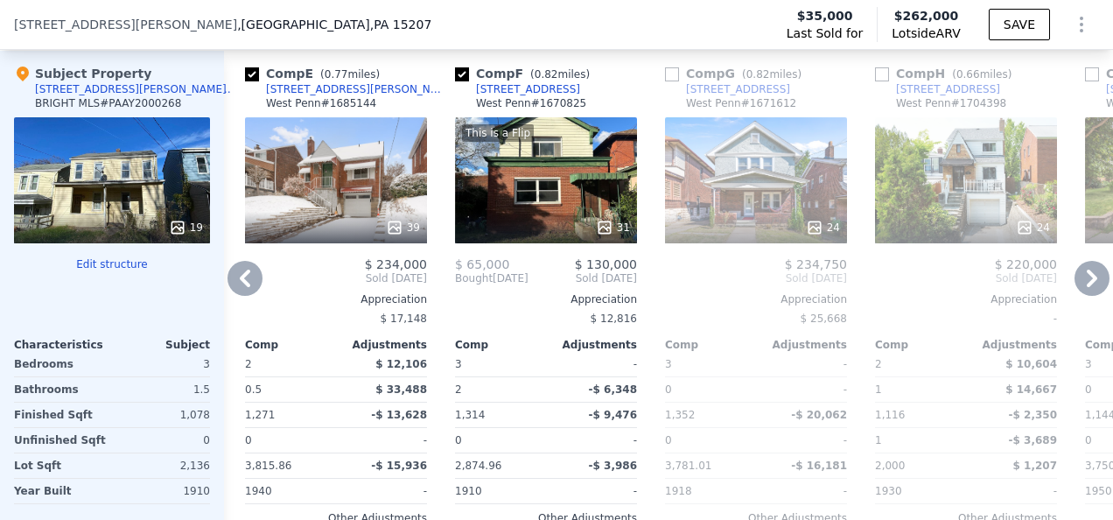
click at [1078, 286] on icon at bounding box center [1092, 278] width 35 height 35
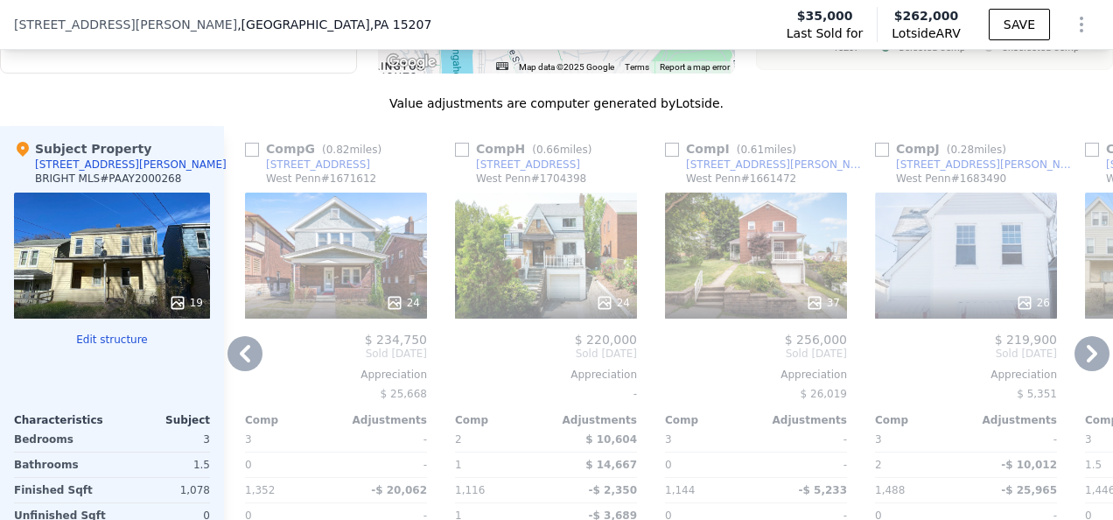
scroll to position [1918, 0]
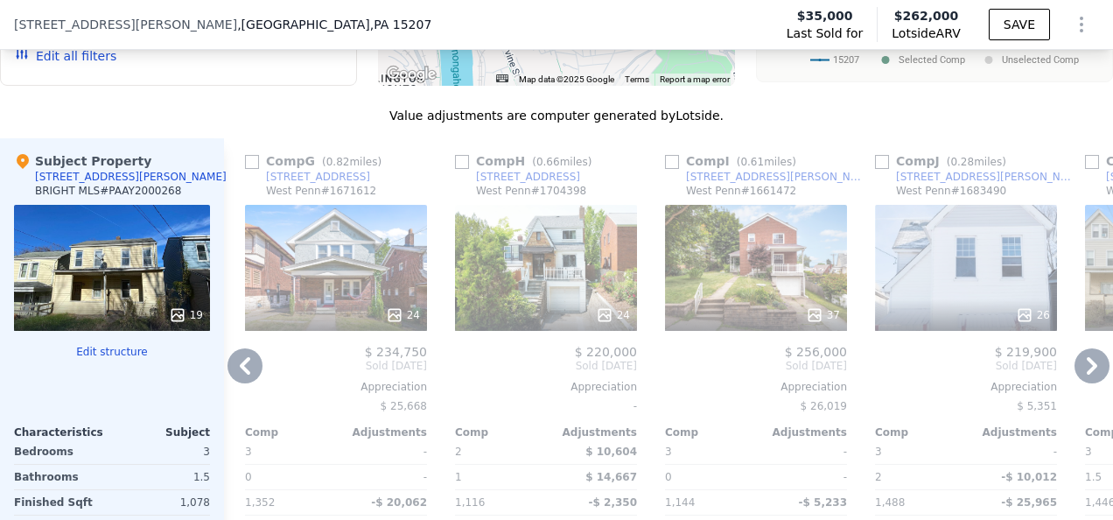
click at [1075, 361] on icon at bounding box center [1092, 365] width 35 height 35
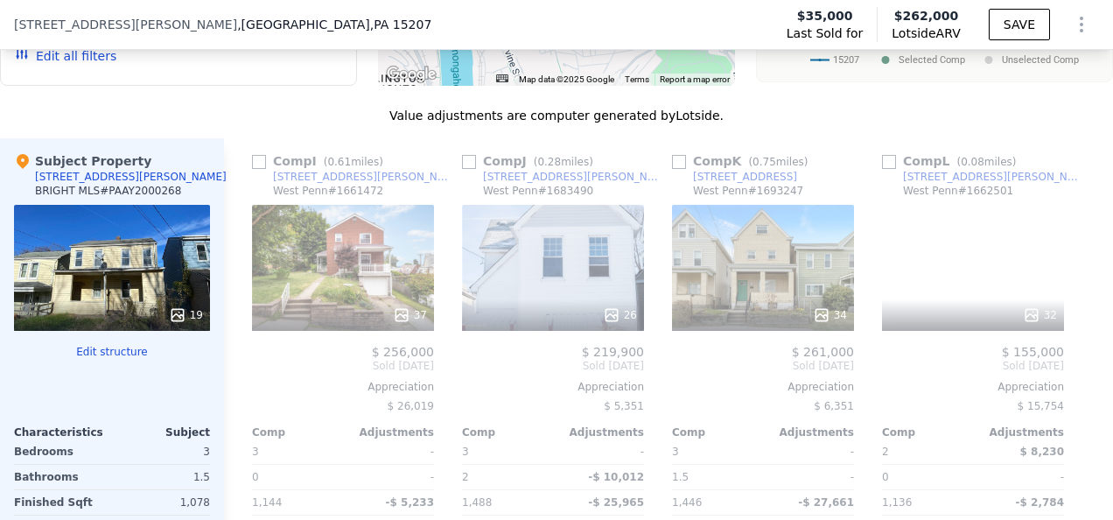
scroll to position [0, 1680]
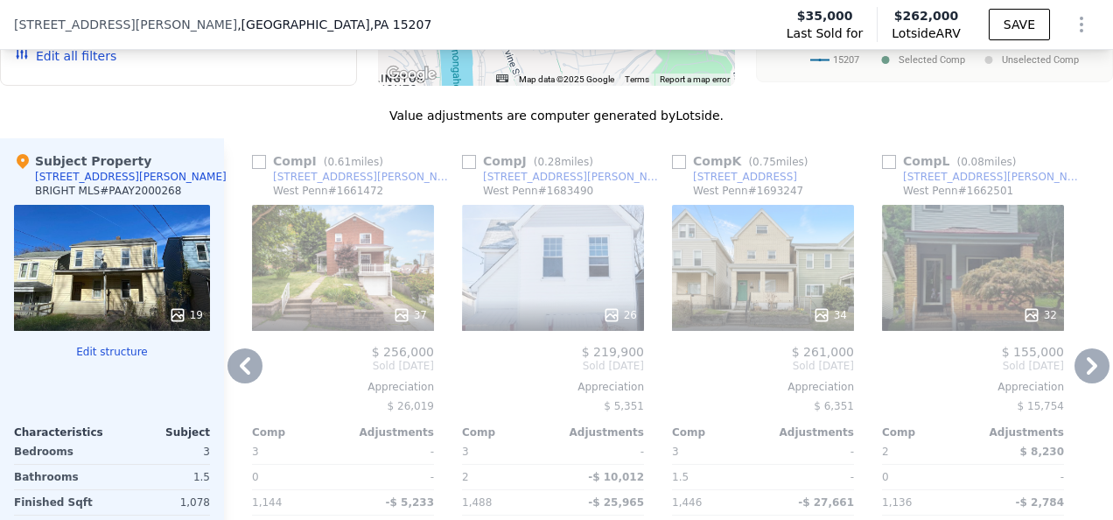
click at [1087, 366] on icon at bounding box center [1092, 366] width 11 height 18
click at [255, 369] on icon at bounding box center [245, 365] width 35 height 35
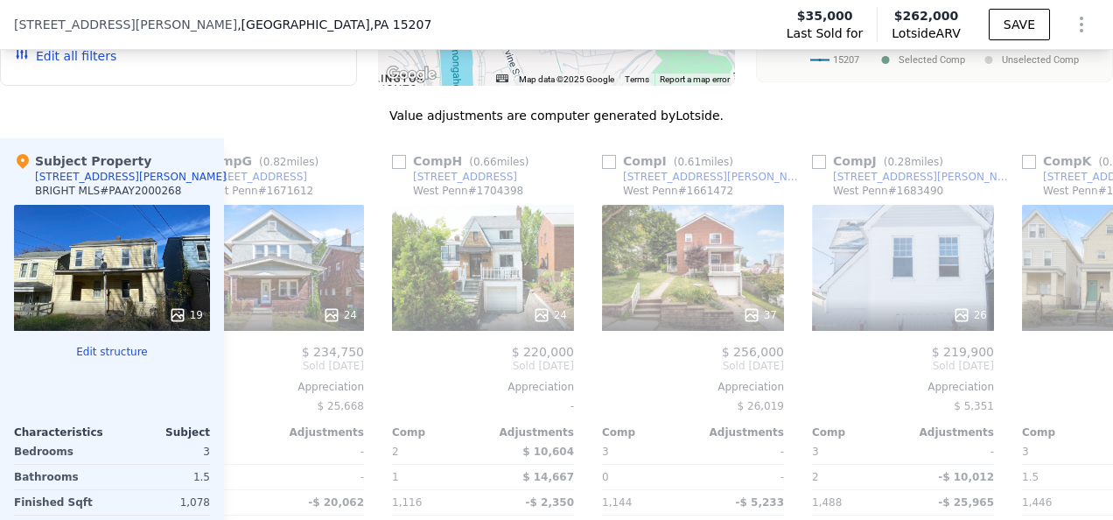
scroll to position [0, 1266]
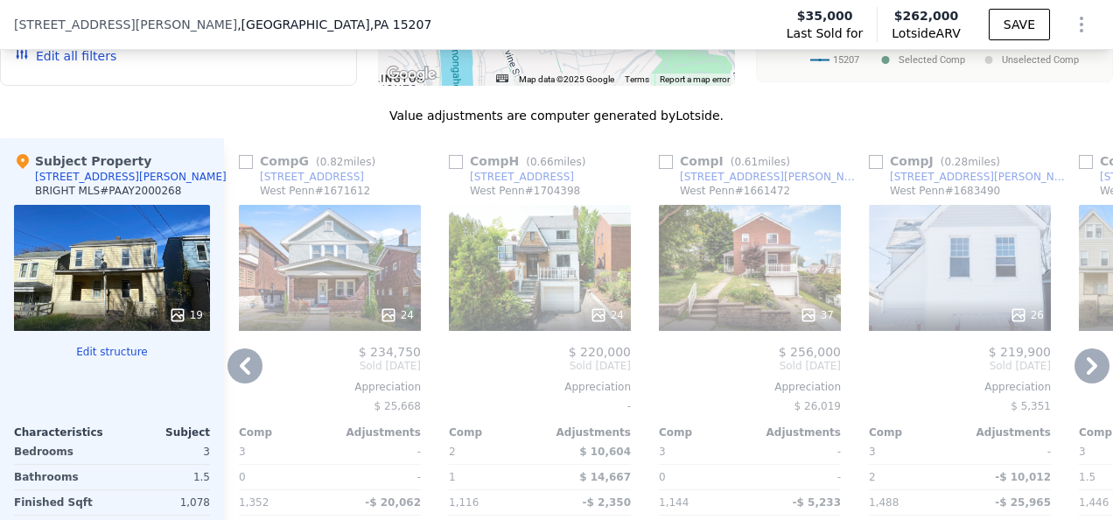
click at [186, 319] on icon at bounding box center [178, 315] width 18 height 18
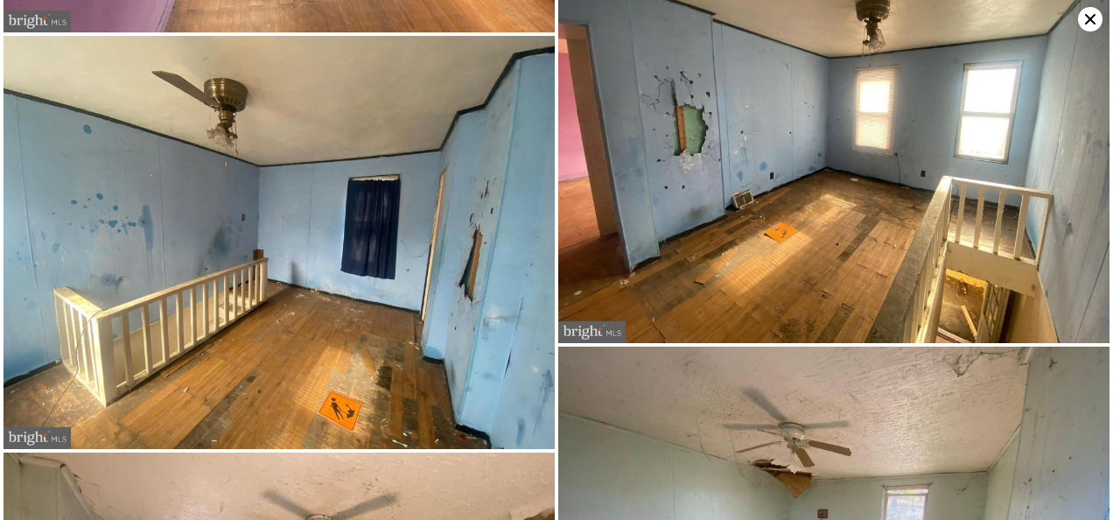
scroll to position [2576, 0]
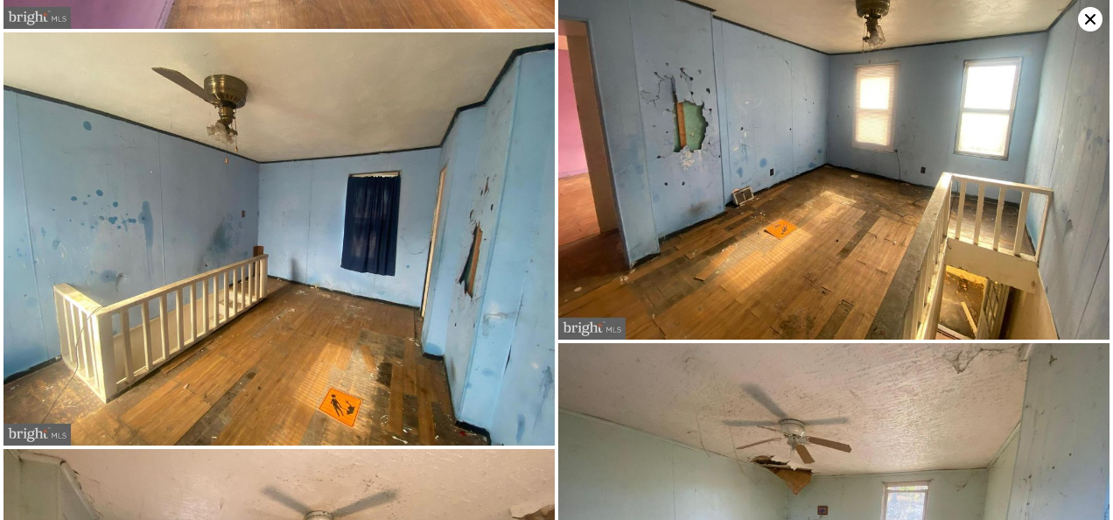
click at [348, 298] on img at bounding box center [279, 239] width 551 height 414
click at [389, 282] on img at bounding box center [279, 239] width 551 height 414
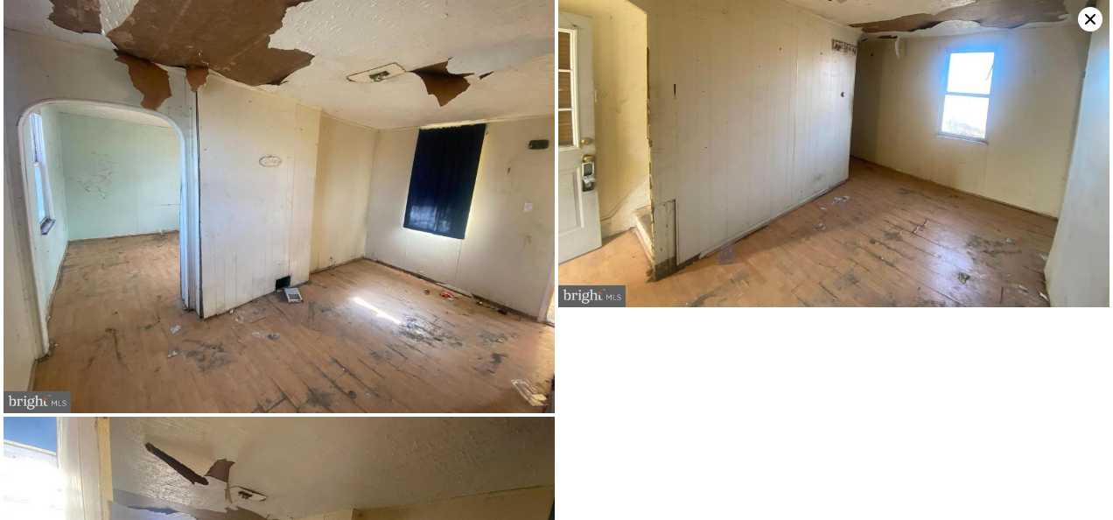
scroll to position [3701, 0]
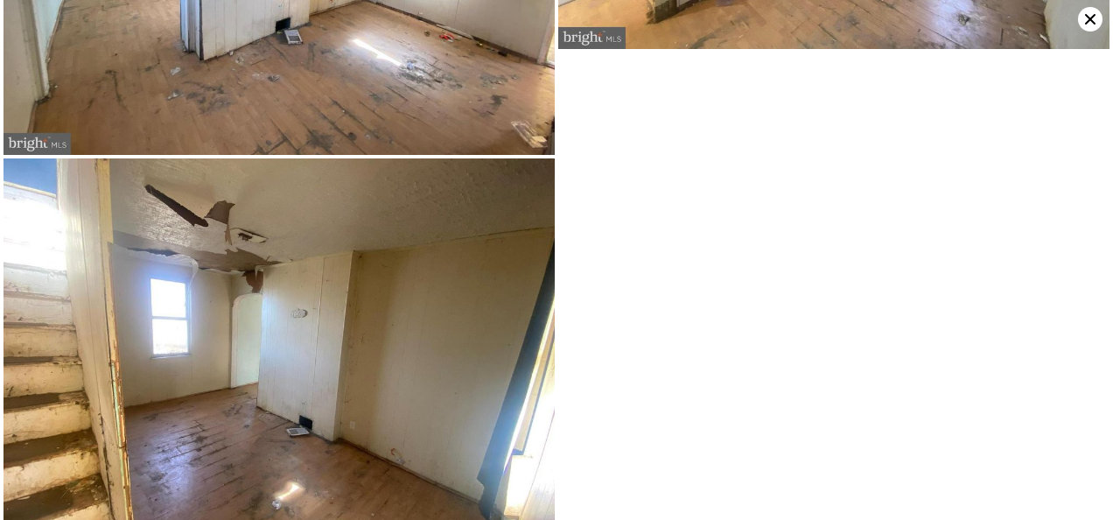
click at [379, 315] on img at bounding box center [279, 364] width 551 height 413
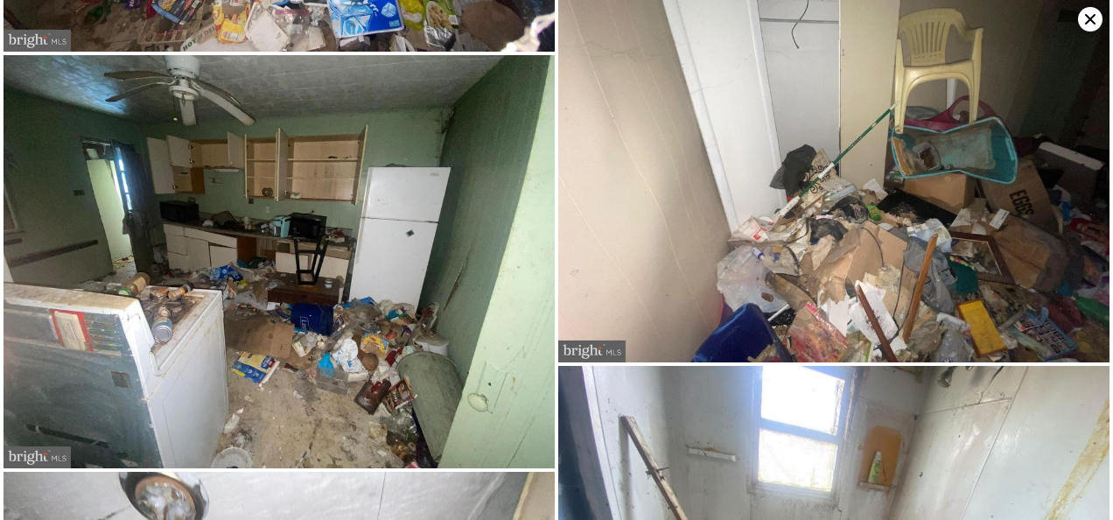
scroll to position [823, 0]
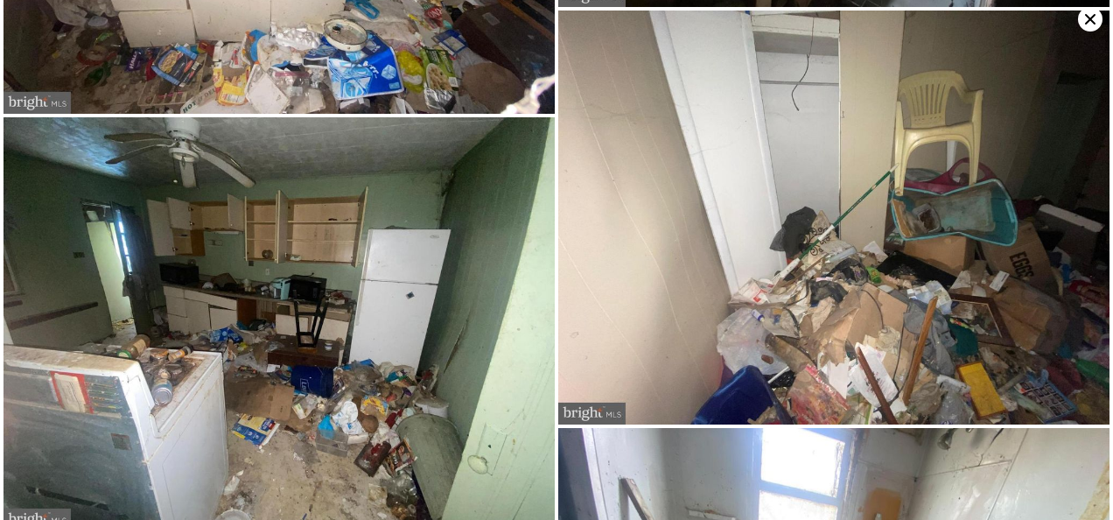
click at [1089, 21] on icon at bounding box center [1090, 19] width 11 height 11
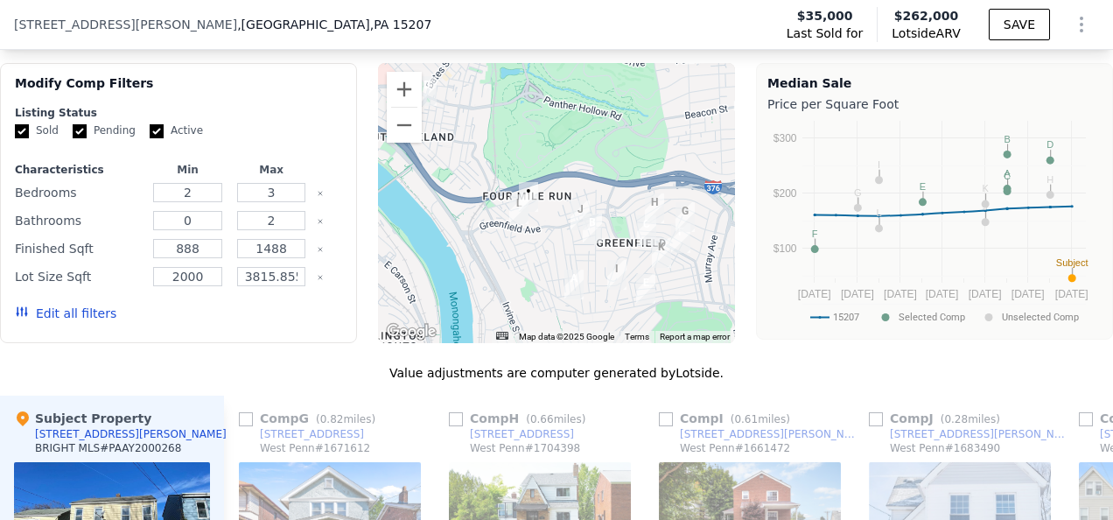
scroll to position [1743, 0]
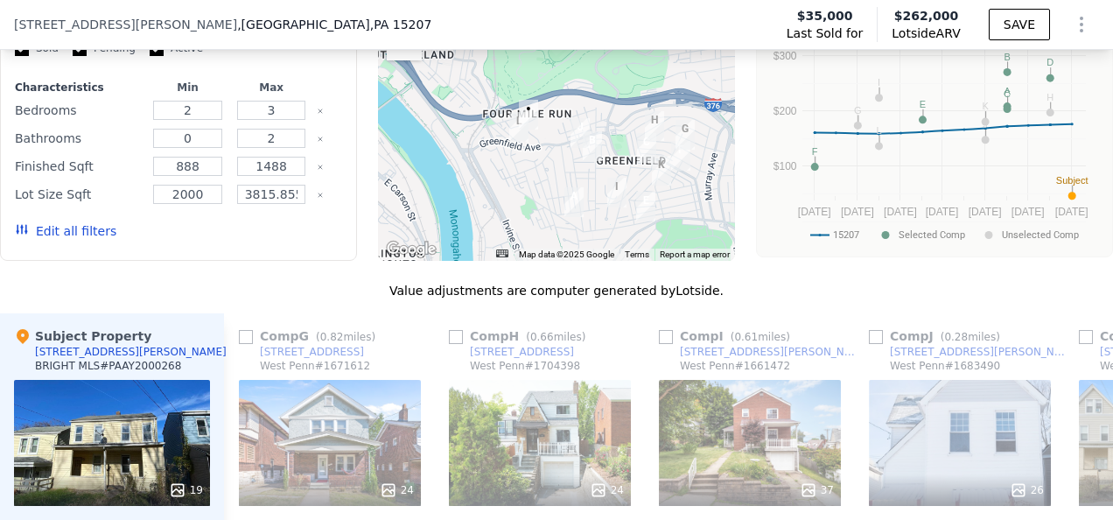
drag, startPoint x: 993, startPoint y: 417, endPoint x: 849, endPoint y: 417, distance: 144.4
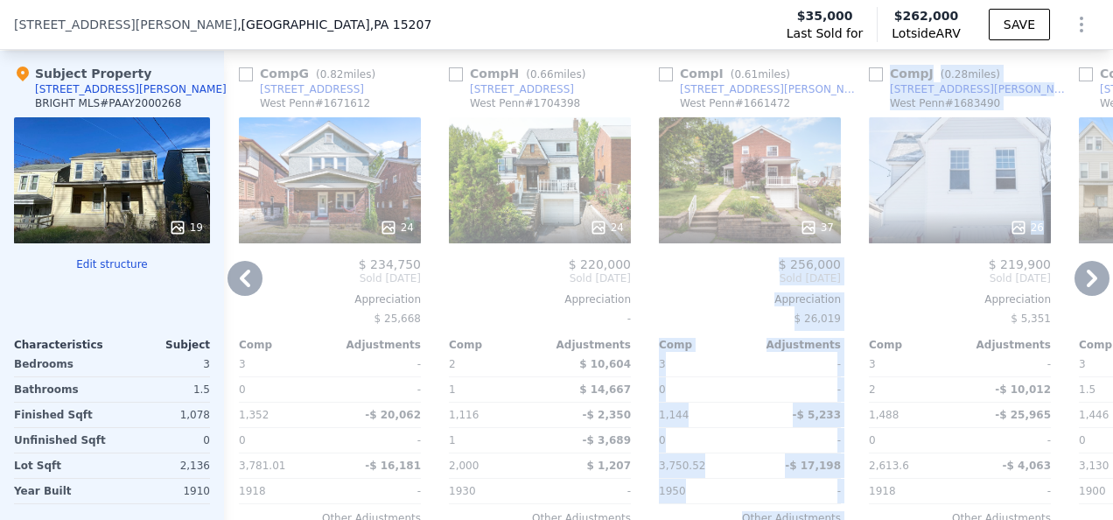
scroll to position [2006, 0]
click at [1036, 74] on div "Comp J ( 0.28 miles) [STREET_ADDRESS][PERSON_NAME]" at bounding box center [960, 91] width 182 height 53
click at [1025, 101] on div "Comp J ( 0.28 miles) [STREET_ADDRESS][PERSON_NAME]" at bounding box center [960, 91] width 182 height 53
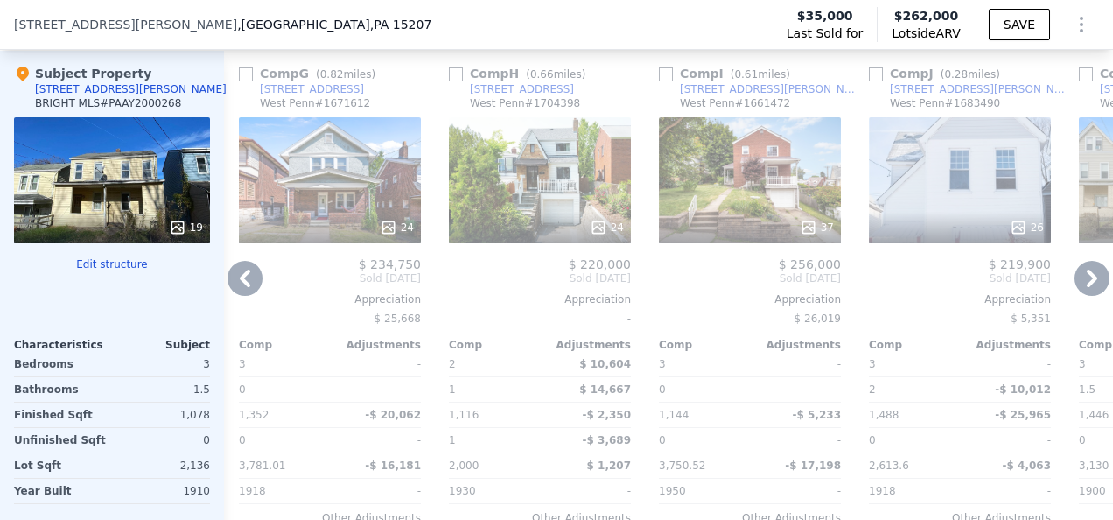
click at [1086, 282] on icon at bounding box center [1092, 278] width 35 height 35
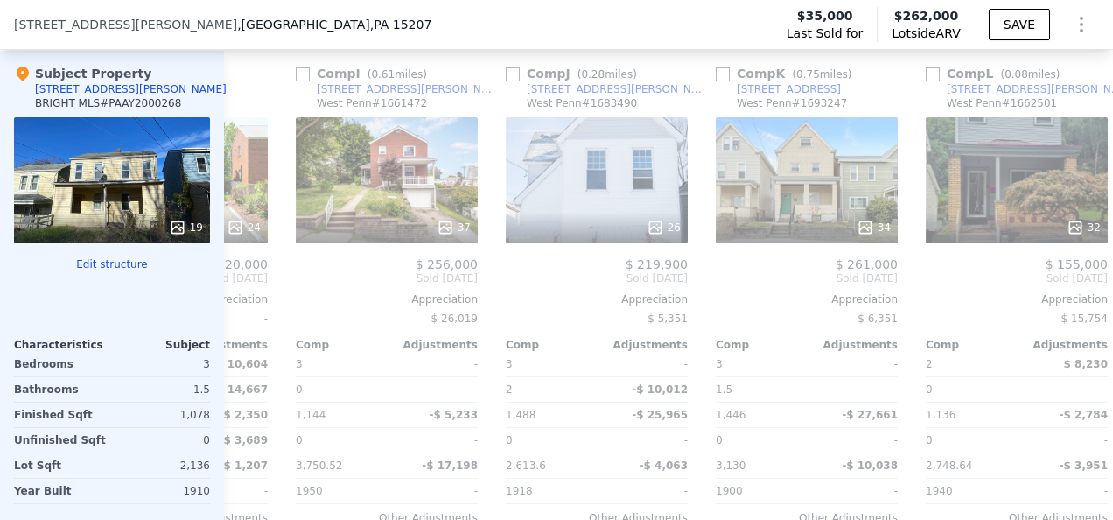
scroll to position [0, 1686]
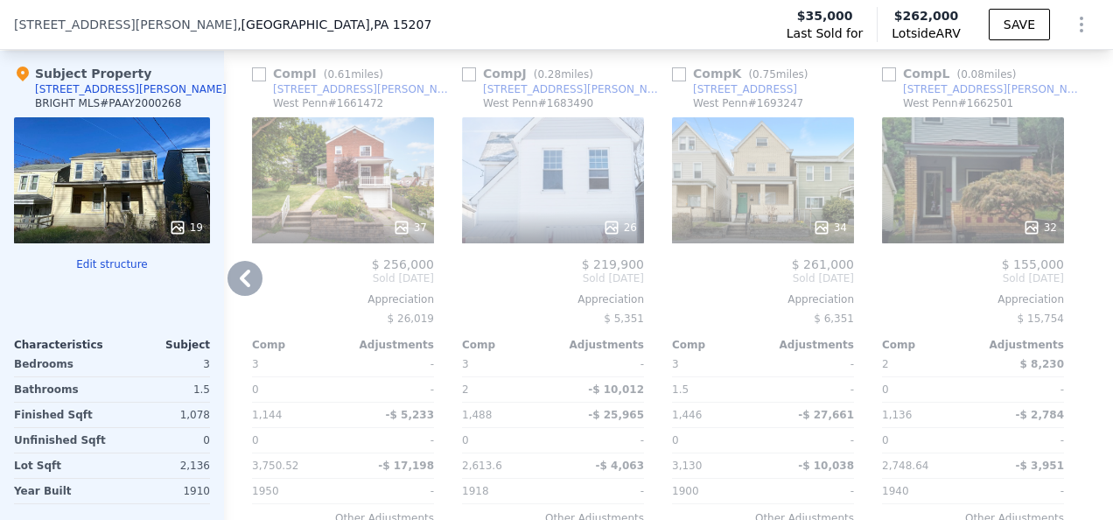
drag, startPoint x: 925, startPoint y: 196, endPoint x: 917, endPoint y: 202, distance: 10.0
click at [917, 202] on div "32" at bounding box center [973, 180] width 182 height 126
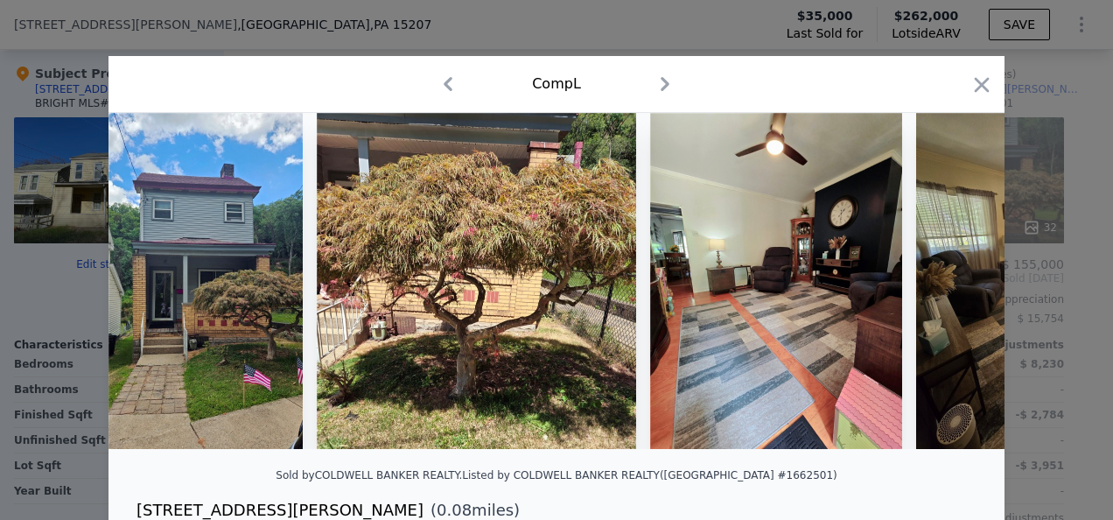
click at [661, 79] on icon "button" at bounding box center [665, 84] width 9 height 14
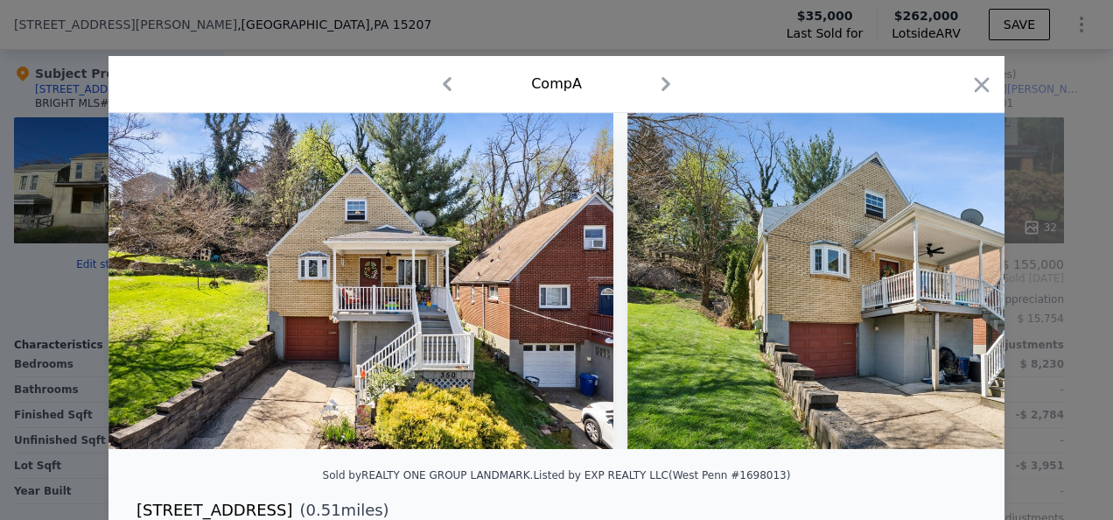
click at [445, 85] on icon "button" at bounding box center [447, 84] width 28 height 28
checkbox input "false"
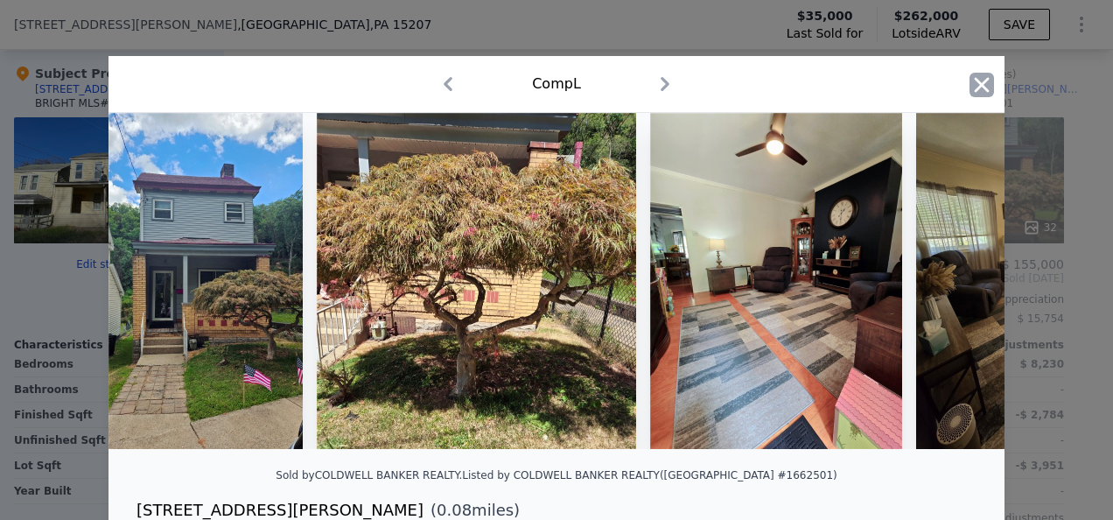
click at [973, 85] on icon "button" at bounding box center [982, 85] width 25 height 25
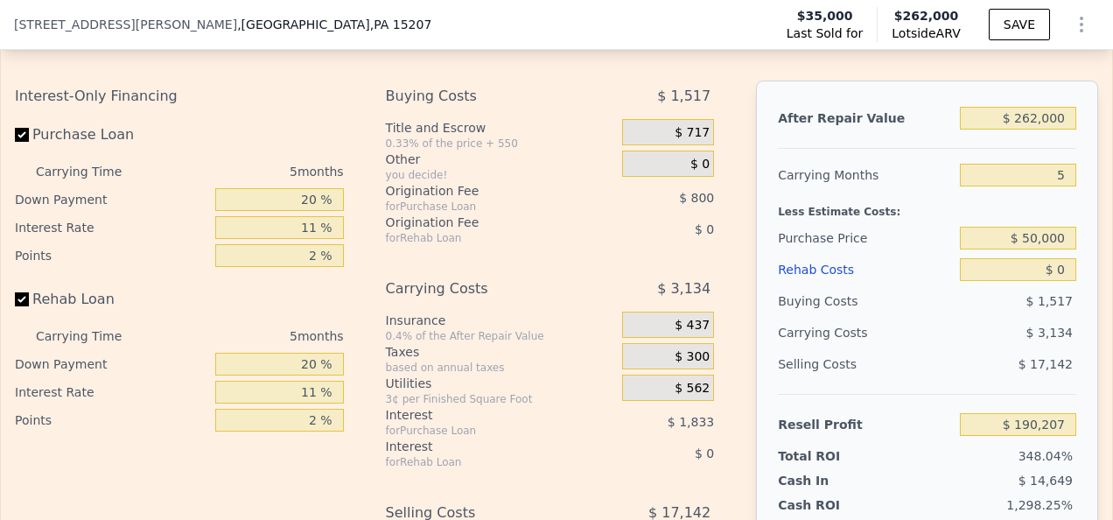
scroll to position [2793, 0]
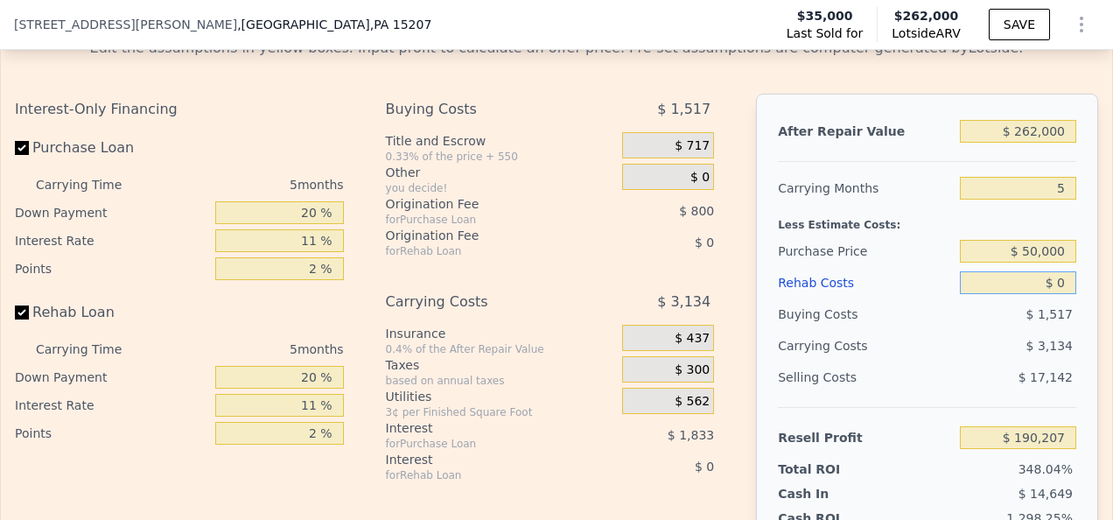
click at [1036, 294] on input "$ 0" at bounding box center [1018, 282] width 116 height 23
type input "$ 900"
type input "$ 189,258"
type input "$ 9,000"
type input "$ 180,733"
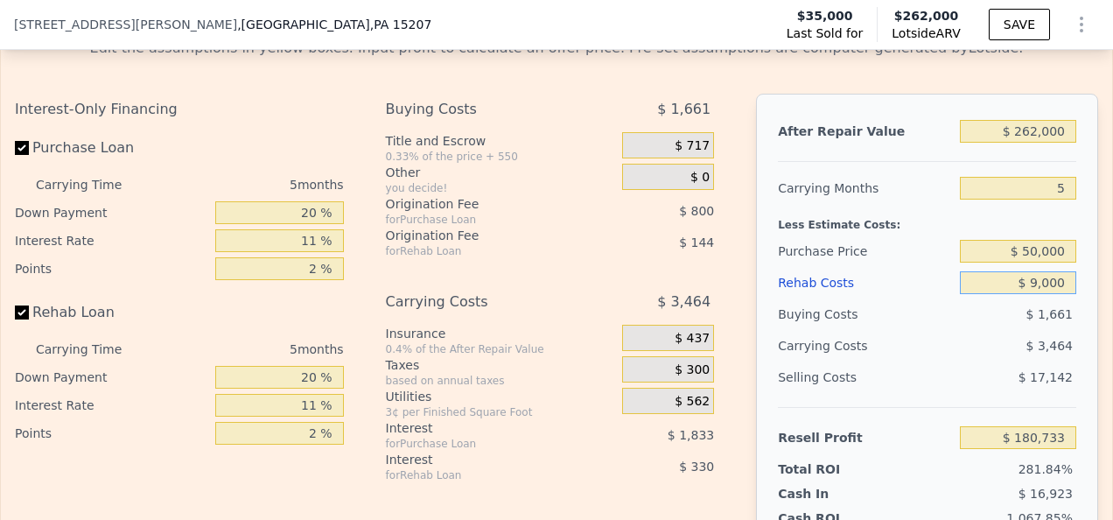
type input "$ 90,000"
type input "$ 95,467"
type input "$ 90,000"
click at [1022, 263] on input "$ 50,000" at bounding box center [1018, 251] width 116 height 23
type input "$ 40,000"
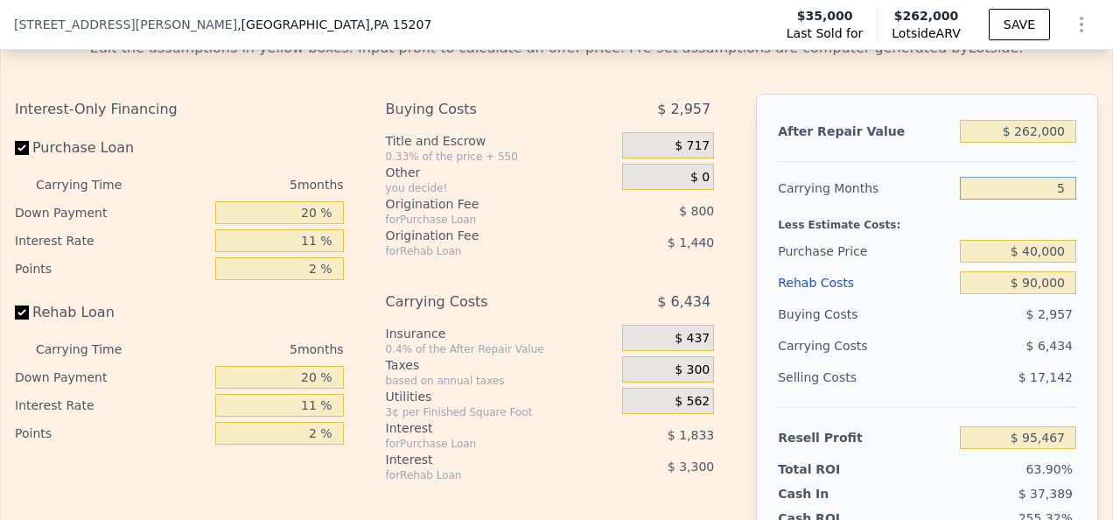
click at [1032, 200] on input "5" at bounding box center [1018, 188] width 116 height 23
type input "$ 106,031"
click at [1053, 200] on input "5" at bounding box center [1018, 188] width 116 height 23
type input "7"
type input "$ 103,608"
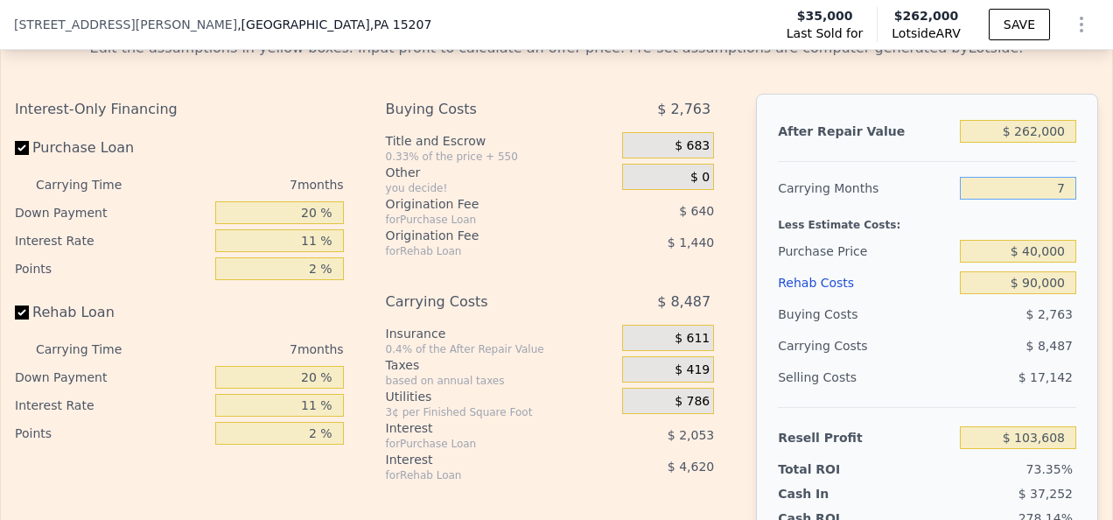
type input "7"
click at [1049, 143] on input "$ 262,000" at bounding box center [1018, 131] width 116 height 23
type input "$ 26,200"
type input "-$ 116,709"
type input "$ 2"
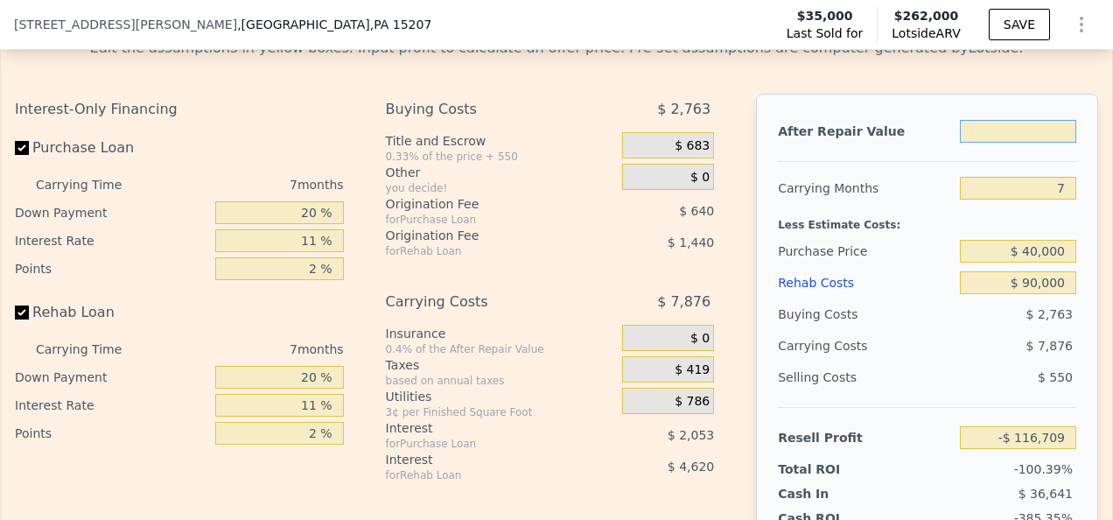
type input "$ 2"
type input "-$ 141,187"
click at [1054, 143] on input "$ 2" at bounding box center [1018, 131] width 116 height 23
type input "$ 25"
type input "-$ 141,166"
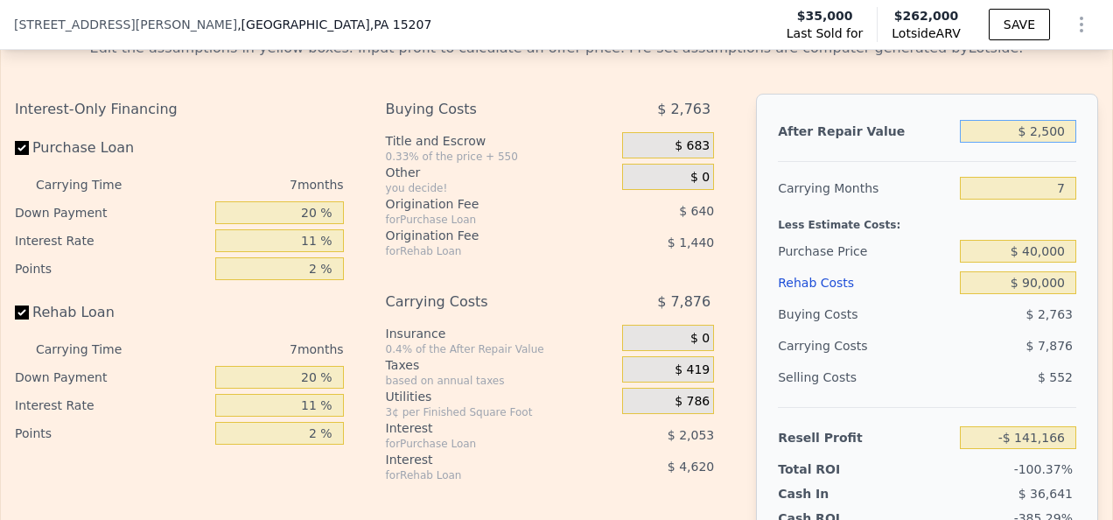
type input "$ 25,000"
type input "-$ 117,830"
type input "$ 250,000"
type input "$ 92,395"
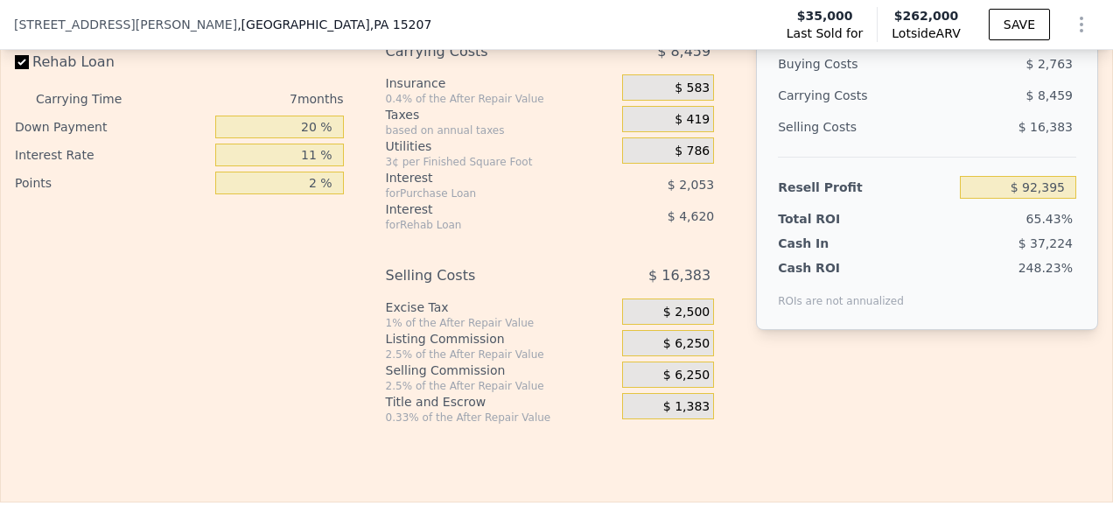
scroll to position [3056, 0]
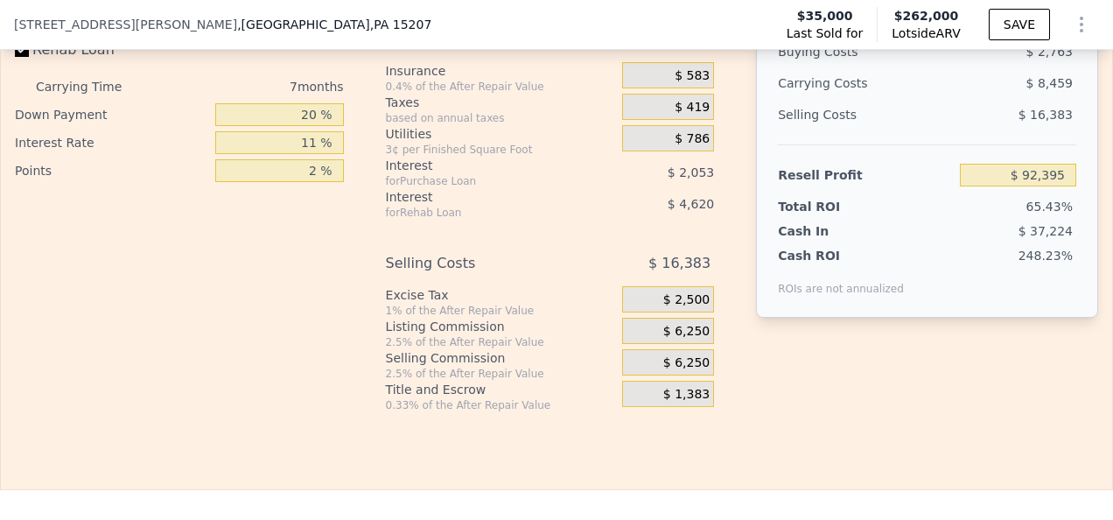
type input "$ 250,000"
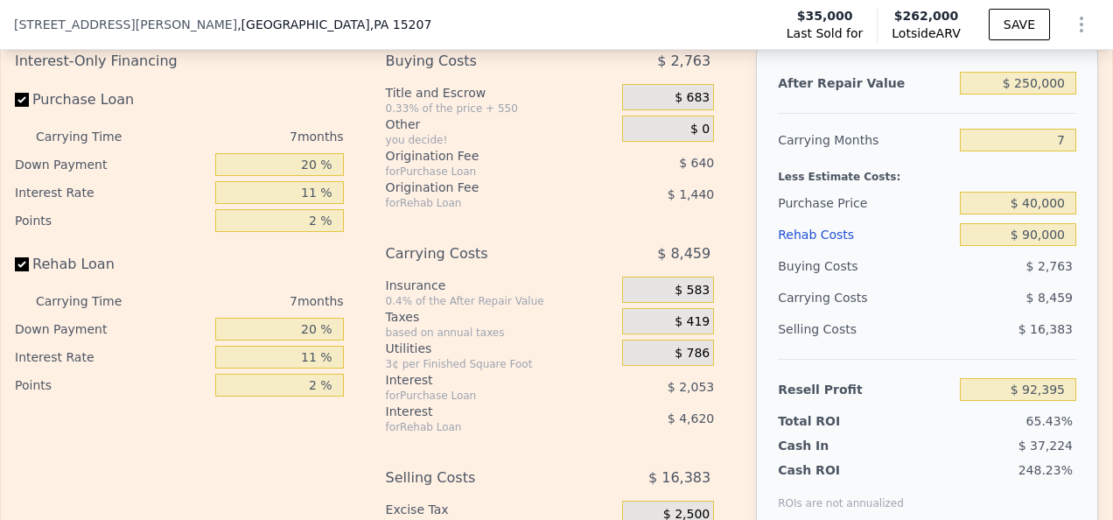
scroll to position [2881, 0]
